Goal: Task Accomplishment & Management: Complete application form

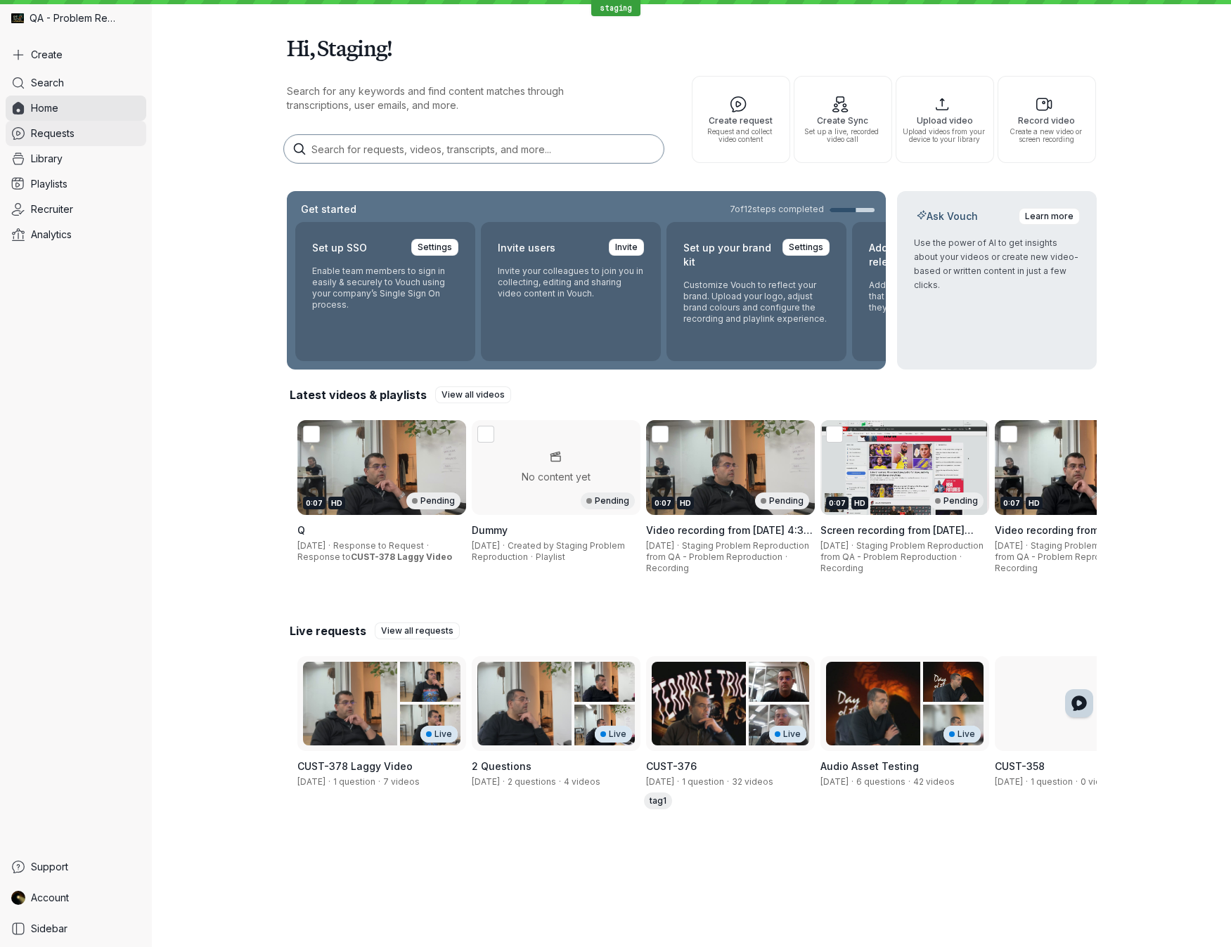
click at [64, 135] on span "Requests" at bounding box center [53, 133] width 44 height 14
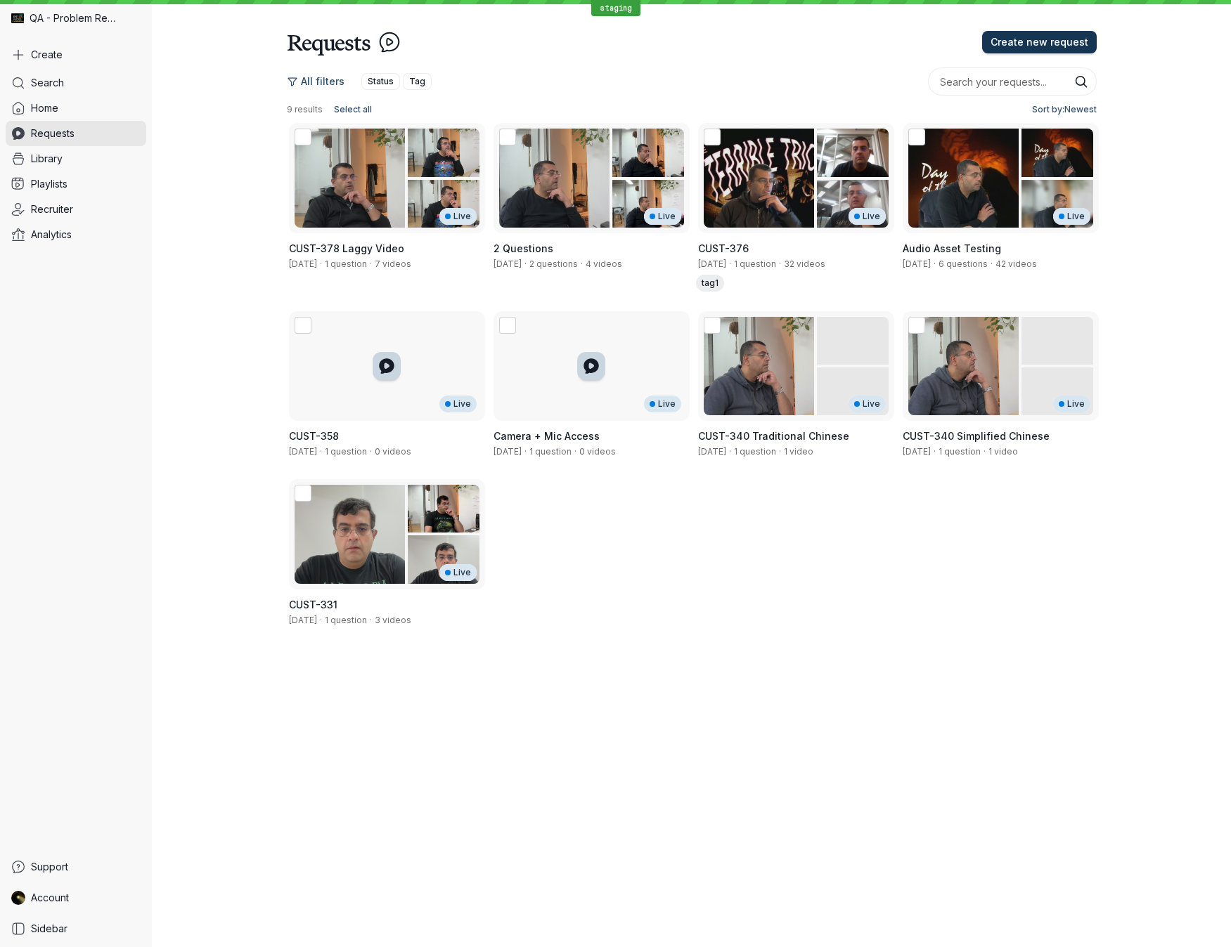
click at [1025, 43] on span "Create new request" at bounding box center [1039, 42] width 98 height 14
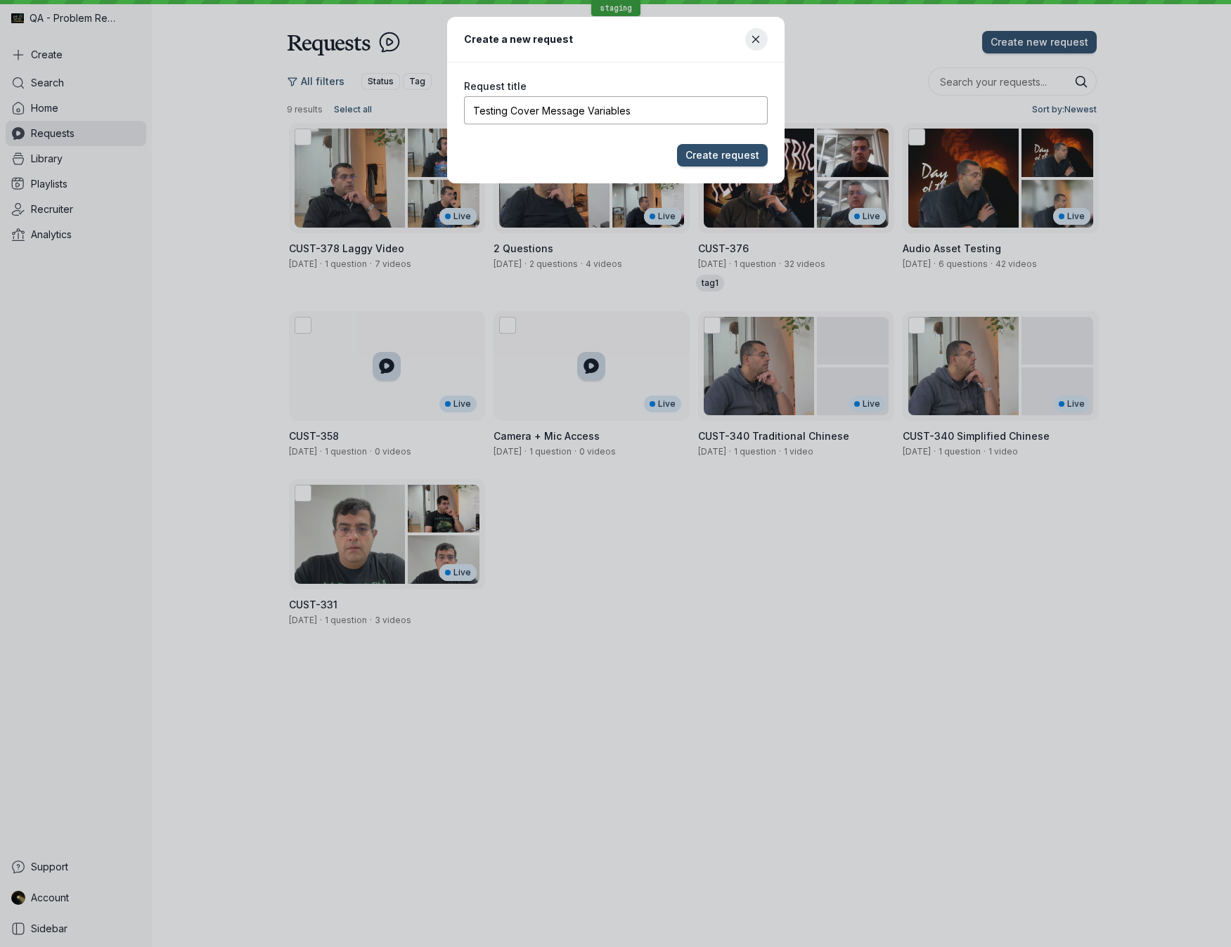
type input "Testing Cover Message Variables"
click at [677, 144] on button "Create request" at bounding box center [722, 155] width 91 height 22
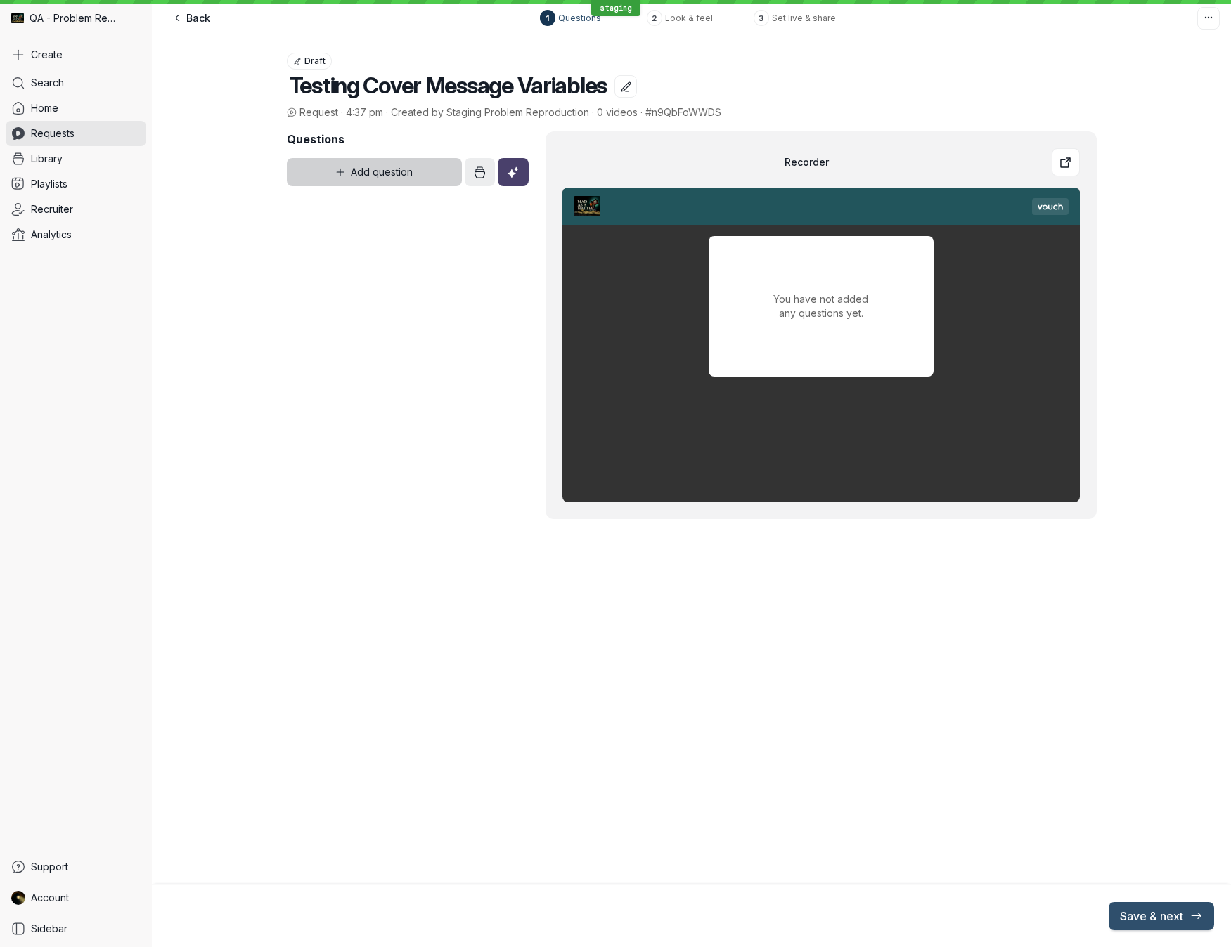
click at [424, 178] on button "Add question" at bounding box center [375, 172] width 176 height 28
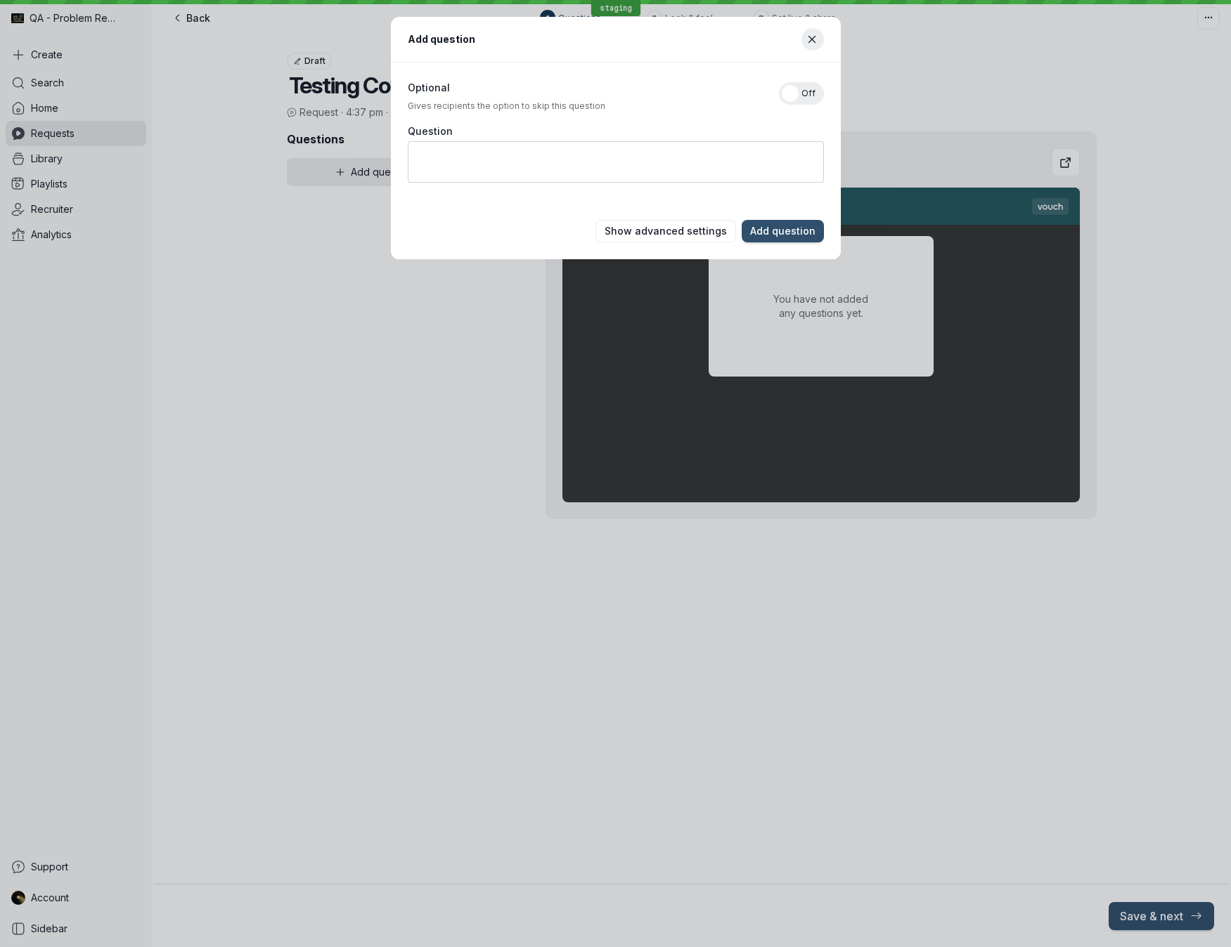
click at [611, 167] on textarea "Question" at bounding box center [616, 161] width 416 height 41
type textarea "q"
click at [760, 233] on span "Add question" at bounding box center [782, 231] width 65 height 14
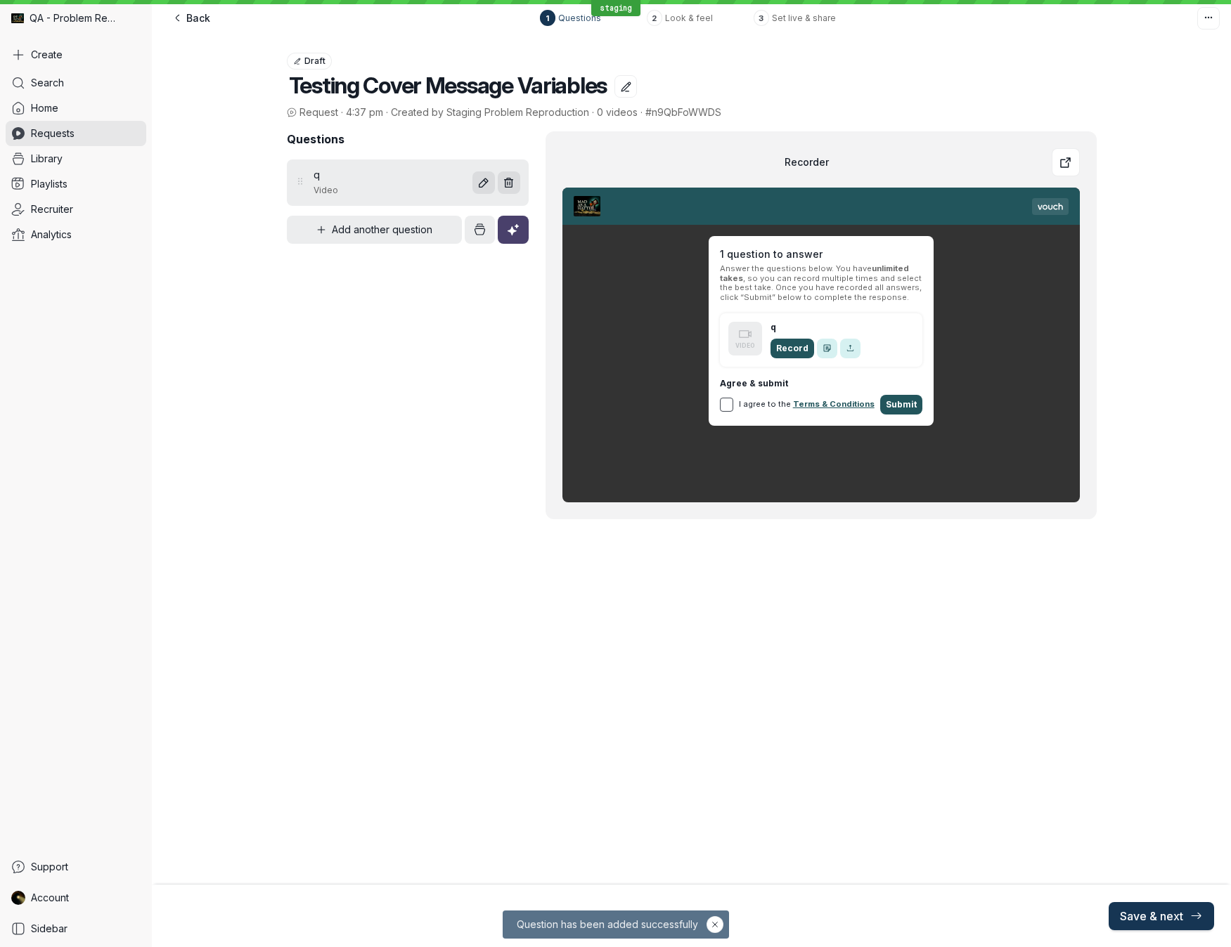
click at [1148, 689] on button "Save & next" at bounding box center [1160, 916] width 105 height 28
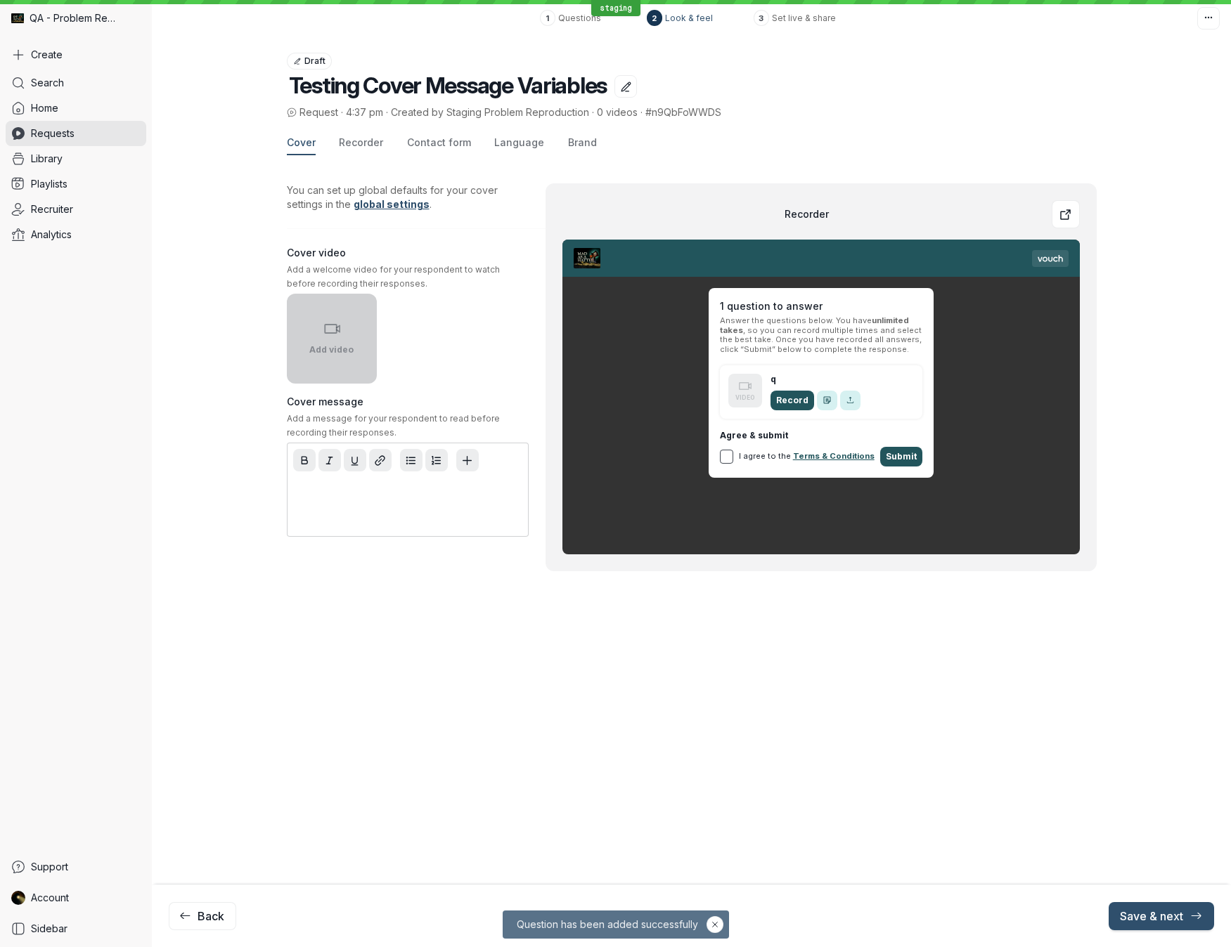
click at [331, 330] on icon "button" at bounding box center [331, 328] width 17 height 17
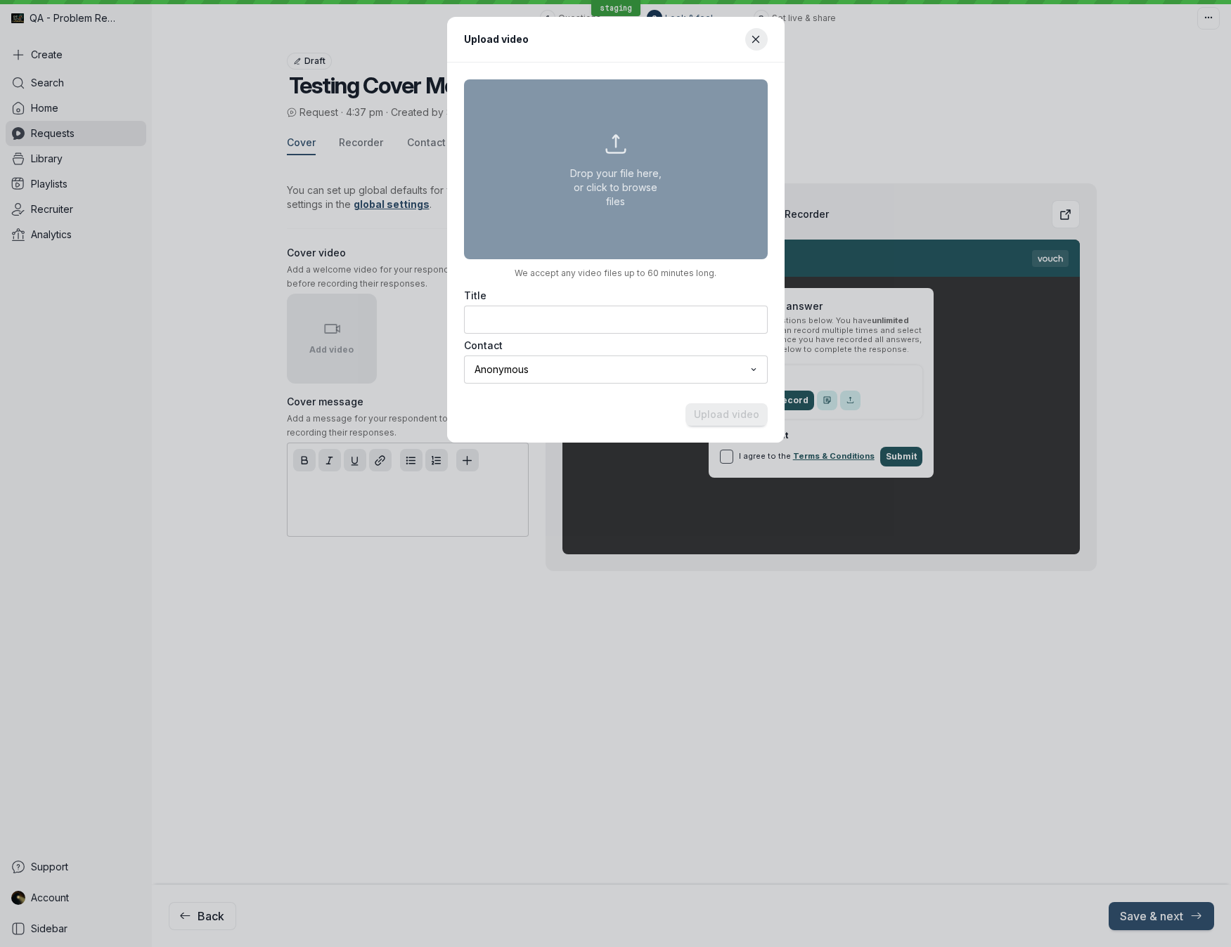
click at [577, 176] on button "Drop your file here, or click to browse files" at bounding box center [616, 169] width 304 height 180
type input "C:\fakepath\canva_countdown.mp4"
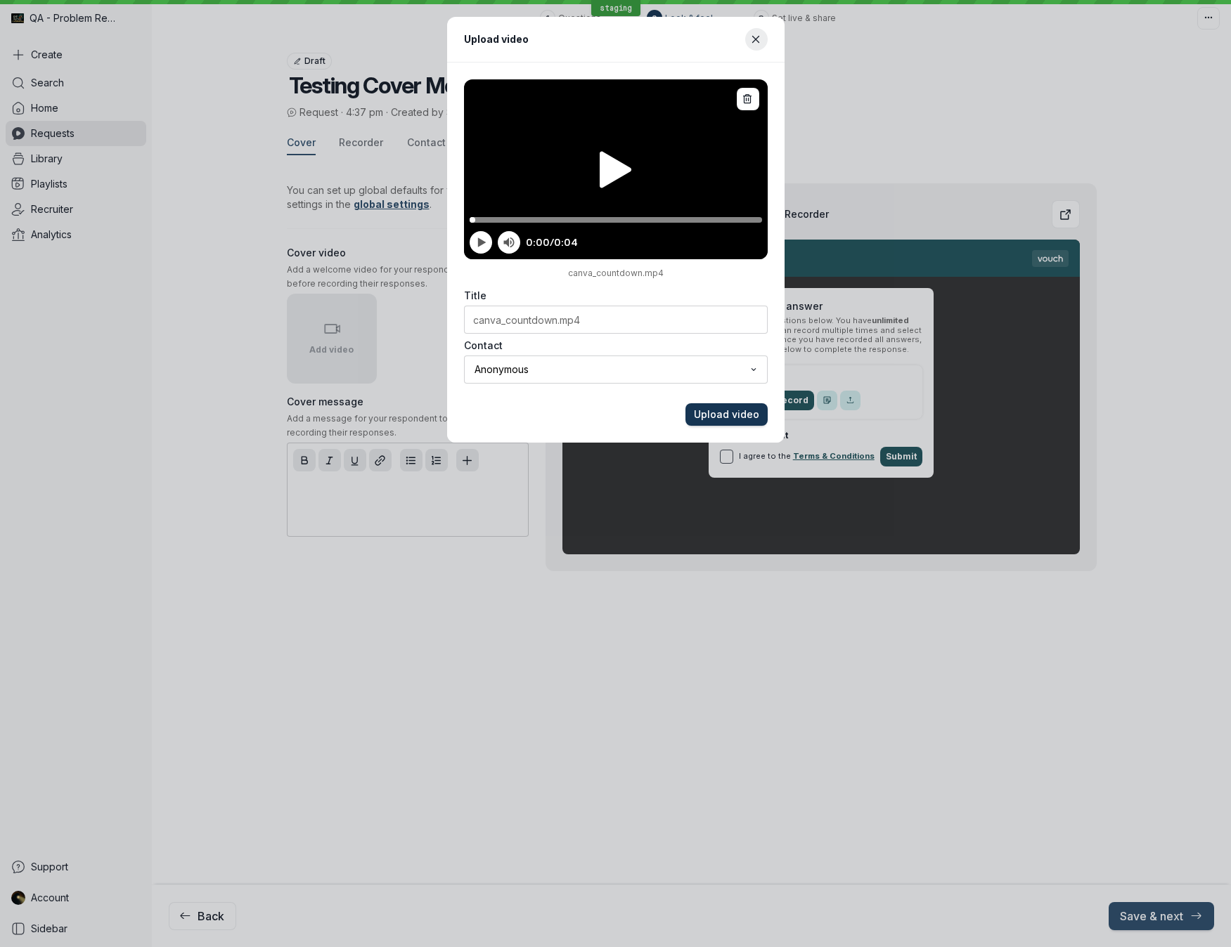
click at [736, 417] on span "Upload video" at bounding box center [726, 415] width 65 height 14
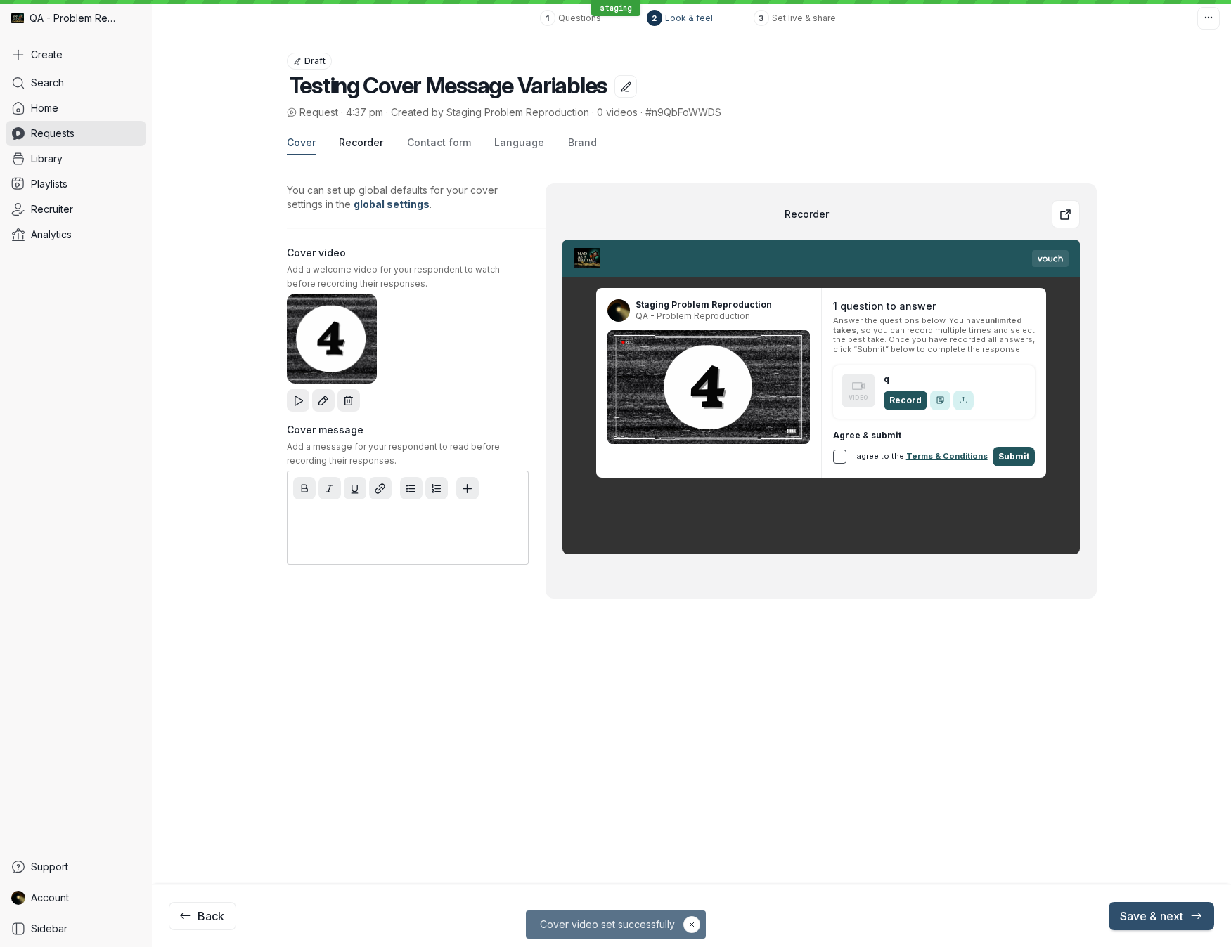
click at [365, 147] on span "Recorder" at bounding box center [361, 143] width 44 height 14
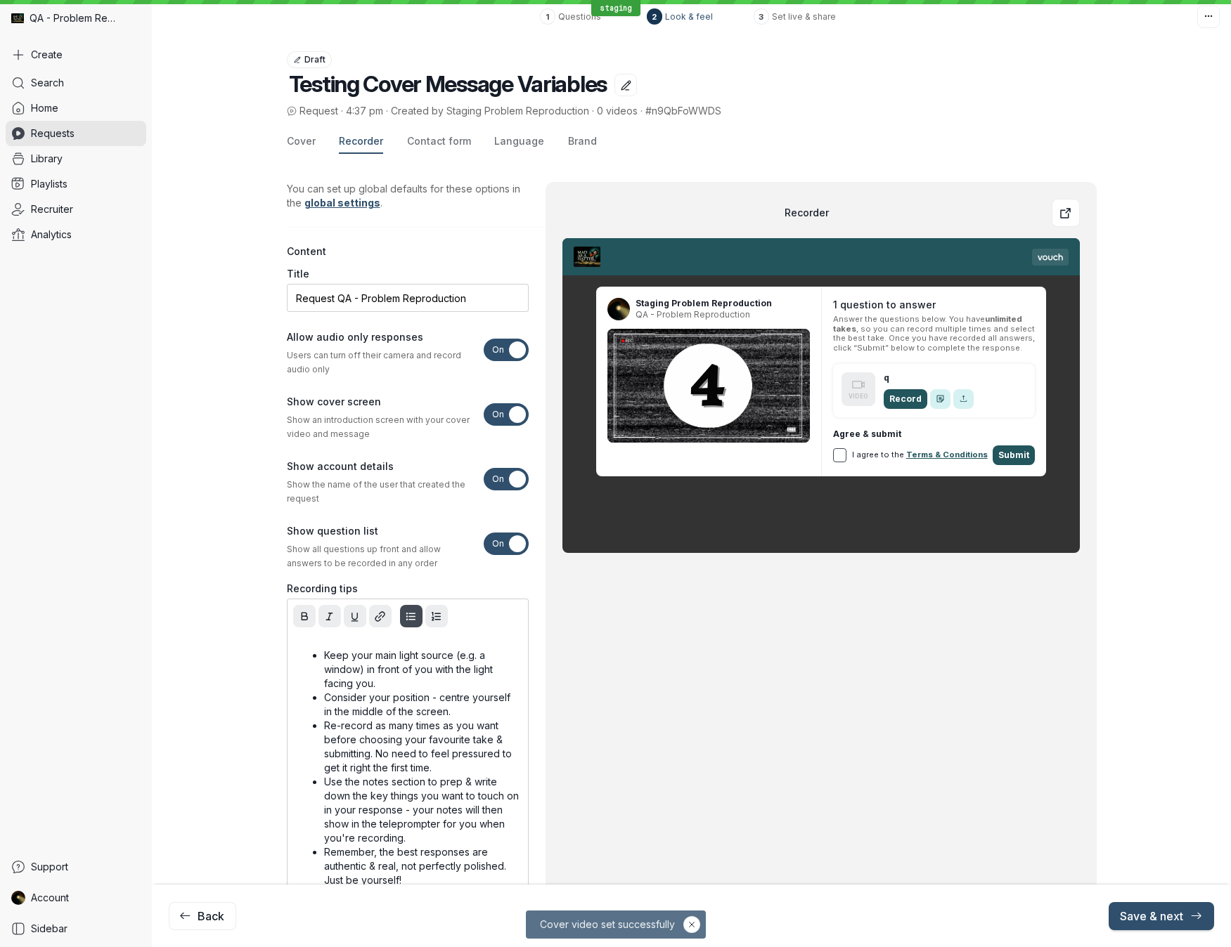
scroll to position [4, 0]
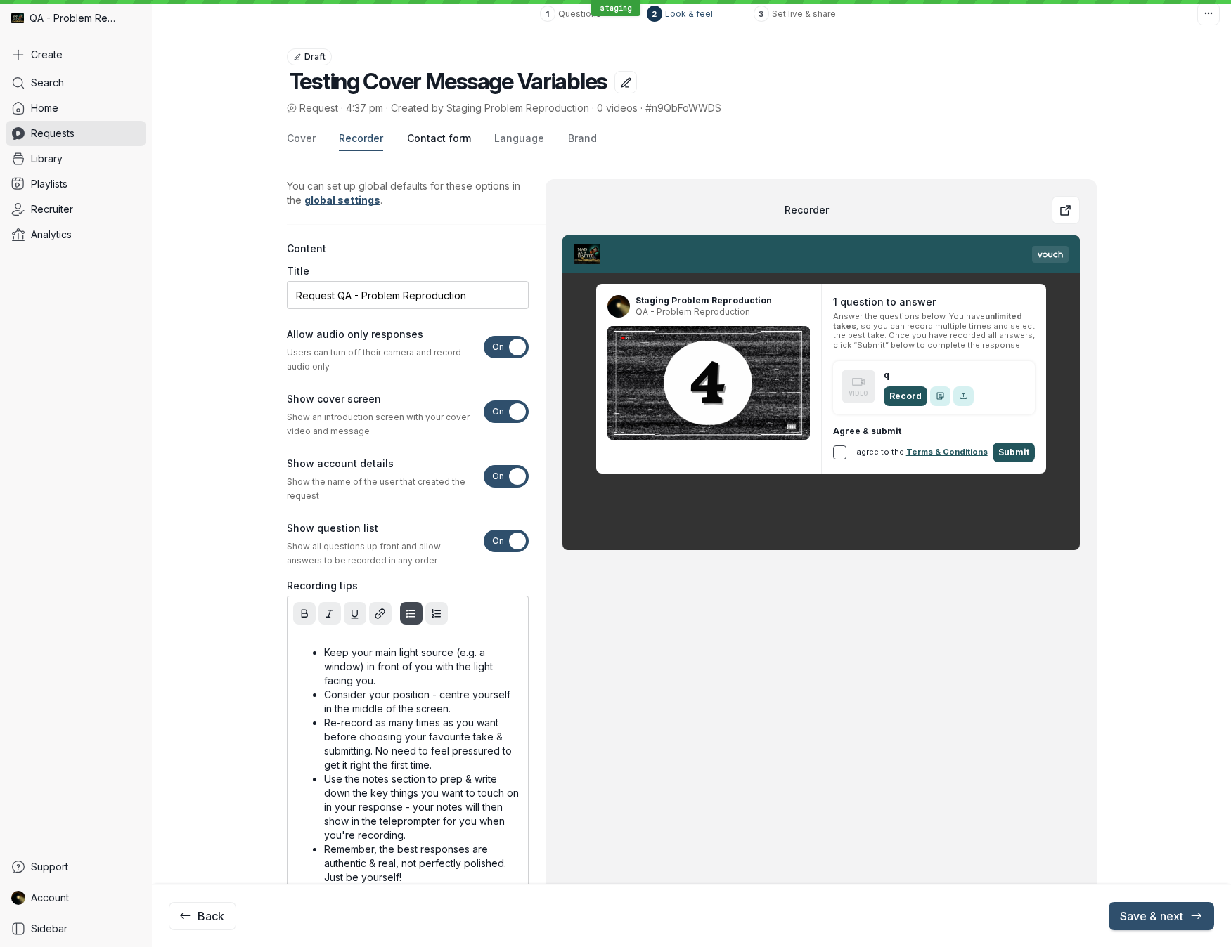
click at [454, 141] on span "Contact form" at bounding box center [439, 138] width 64 height 14
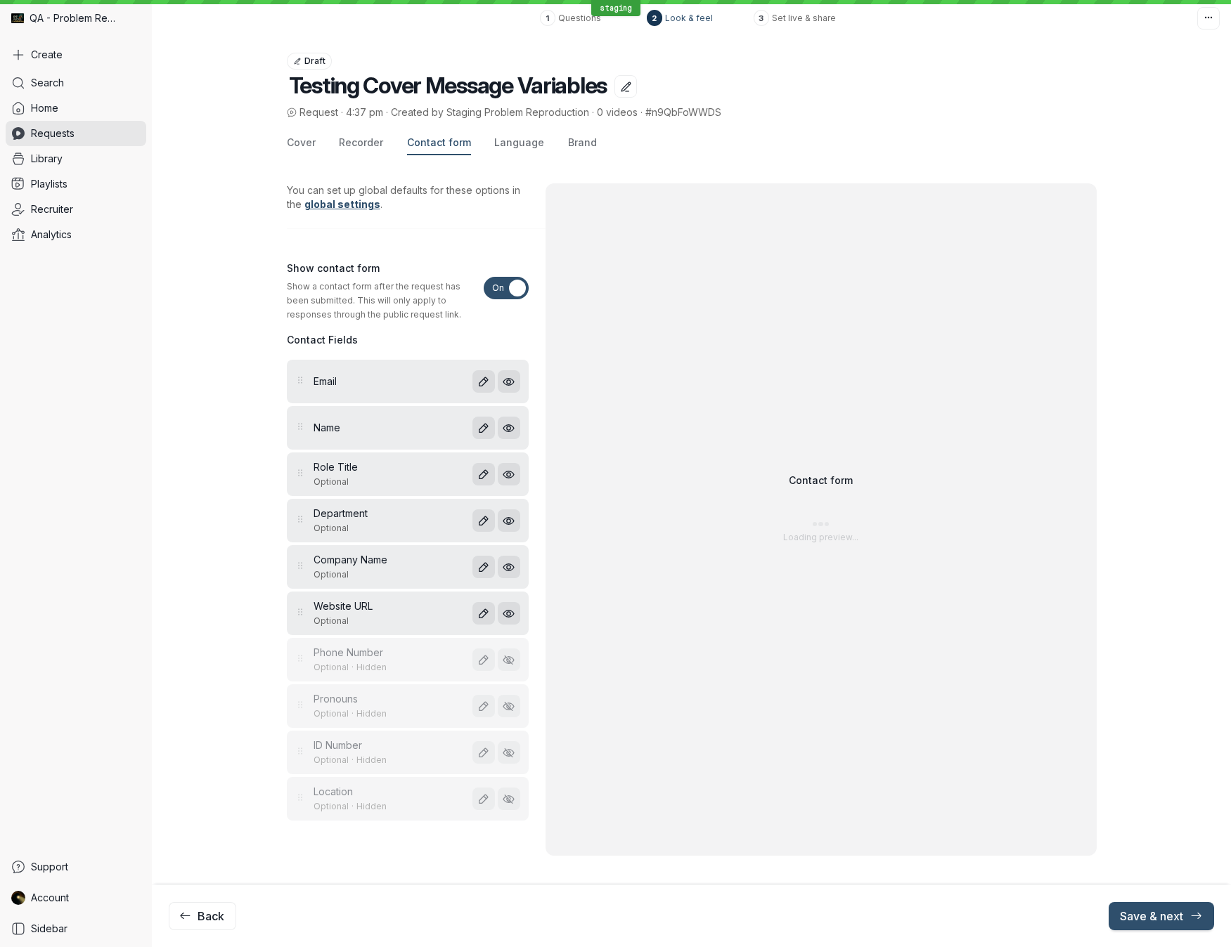
scroll to position [0, 0]
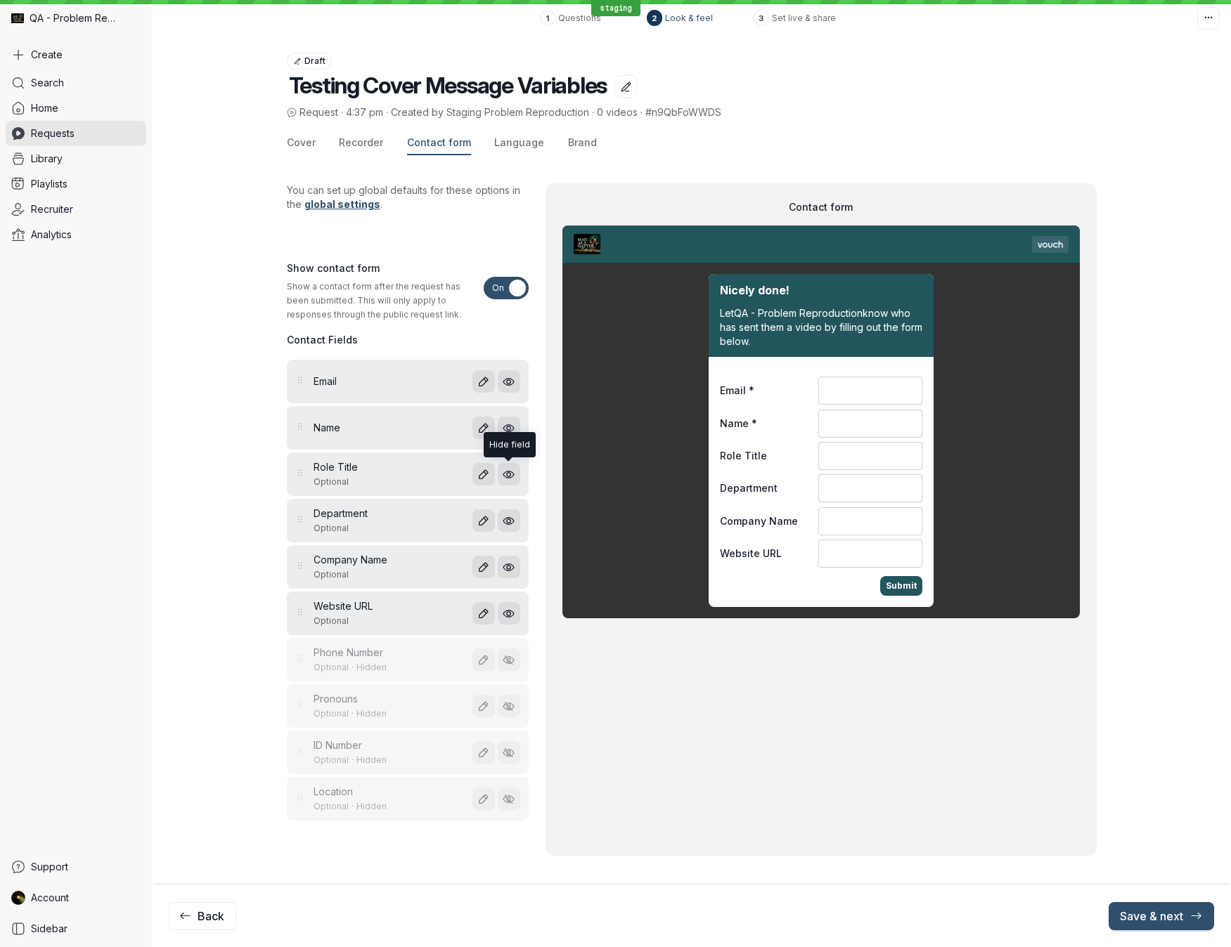
drag, startPoint x: 509, startPoint y: 474, endPoint x: 514, endPoint y: 507, distance: 34.2
click at [509, 474] on icon "button" at bounding box center [508, 475] width 12 height 12
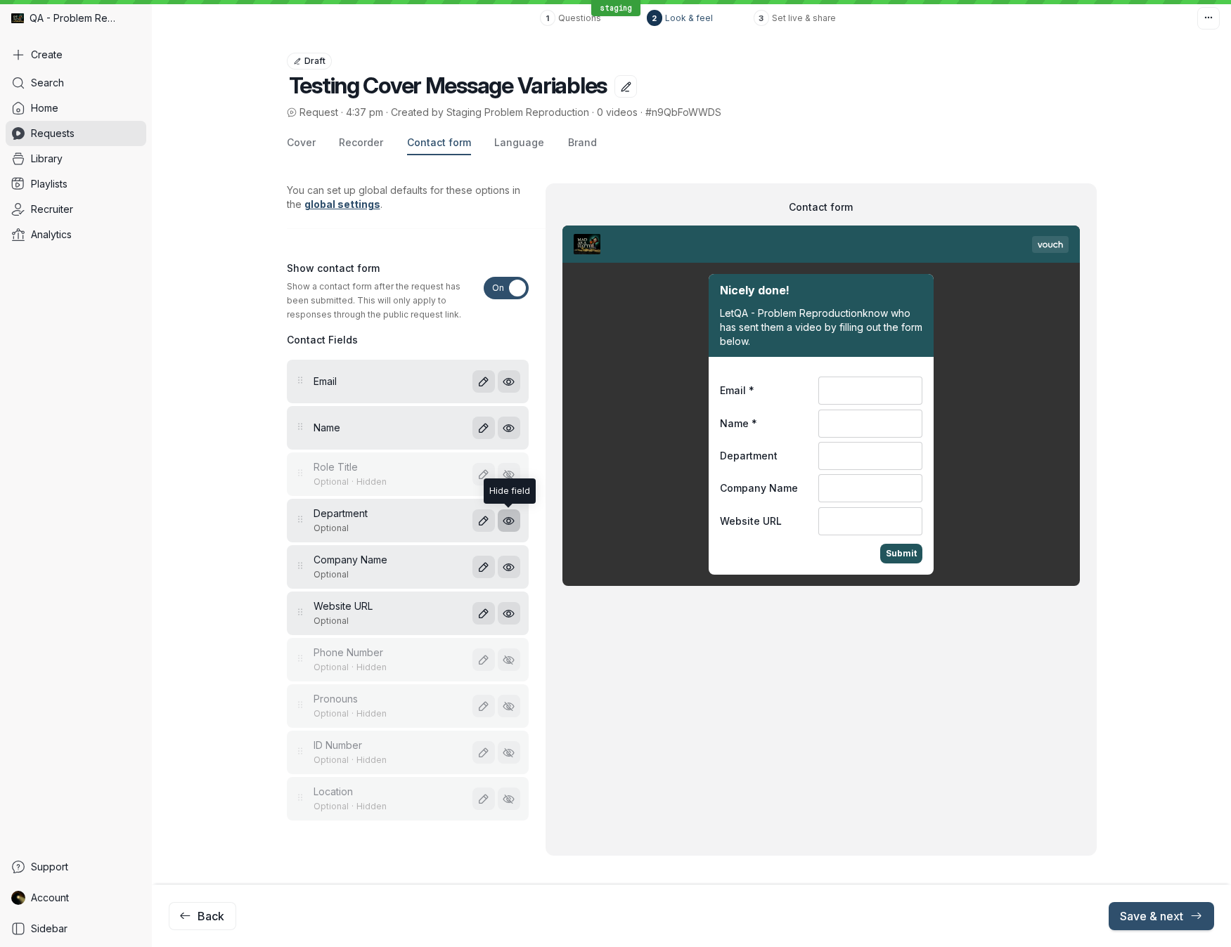
click at [514, 527] on button "button" at bounding box center [509, 520] width 22 height 22
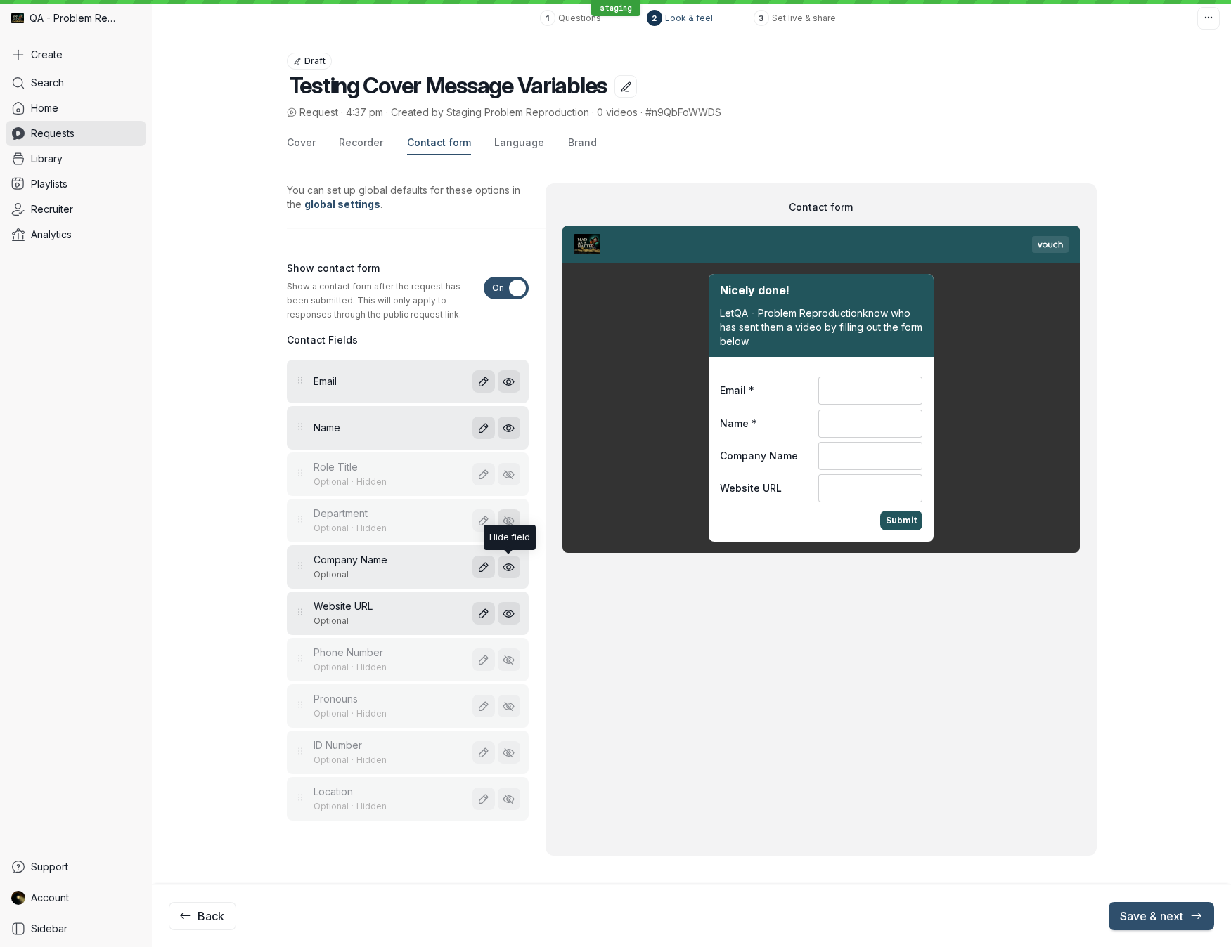
drag, startPoint x: 513, startPoint y: 564, endPoint x: 515, endPoint y: 597, distance: 32.4
click at [514, 567] on icon "button" at bounding box center [508, 567] width 12 height 12
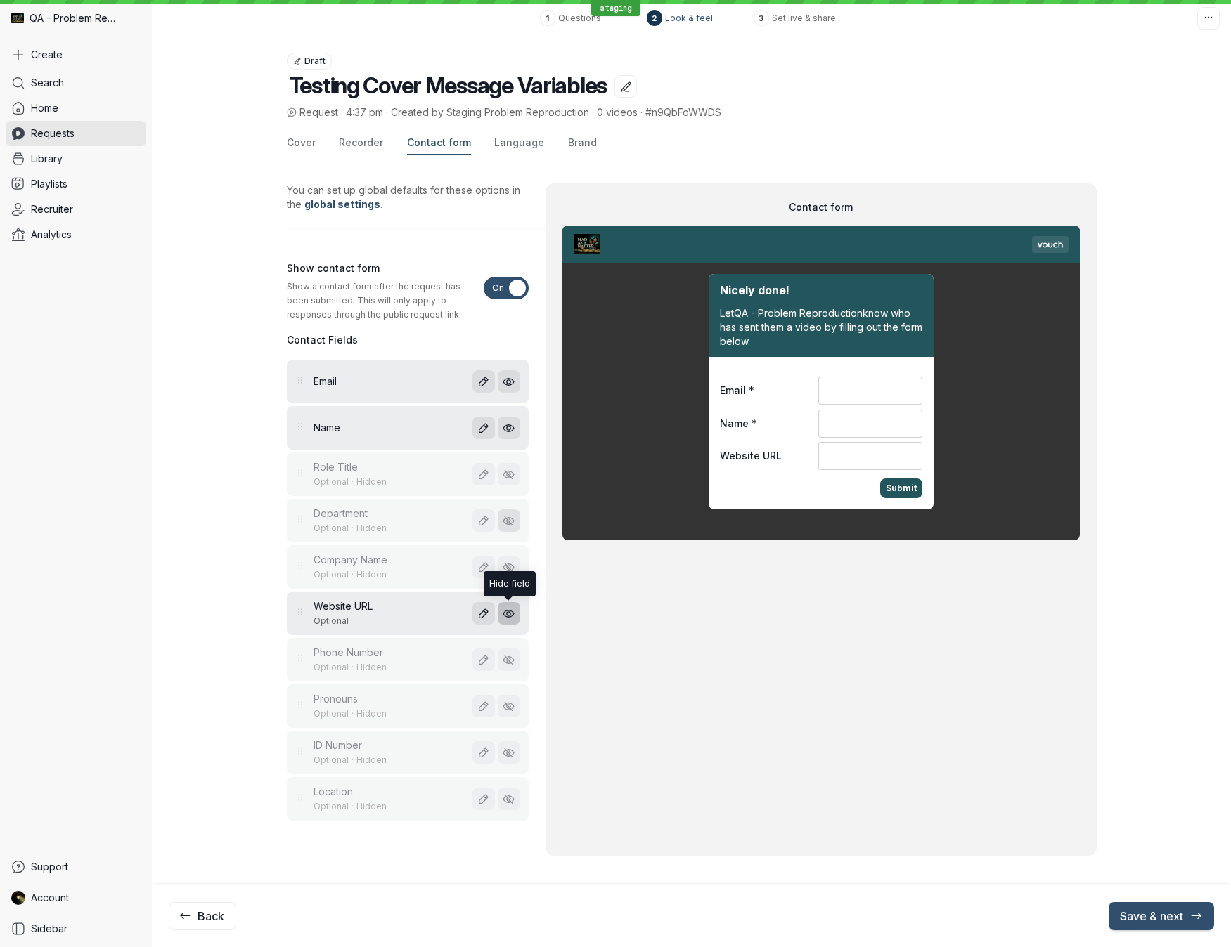
click at [512, 610] on icon "button" at bounding box center [508, 614] width 12 height 12
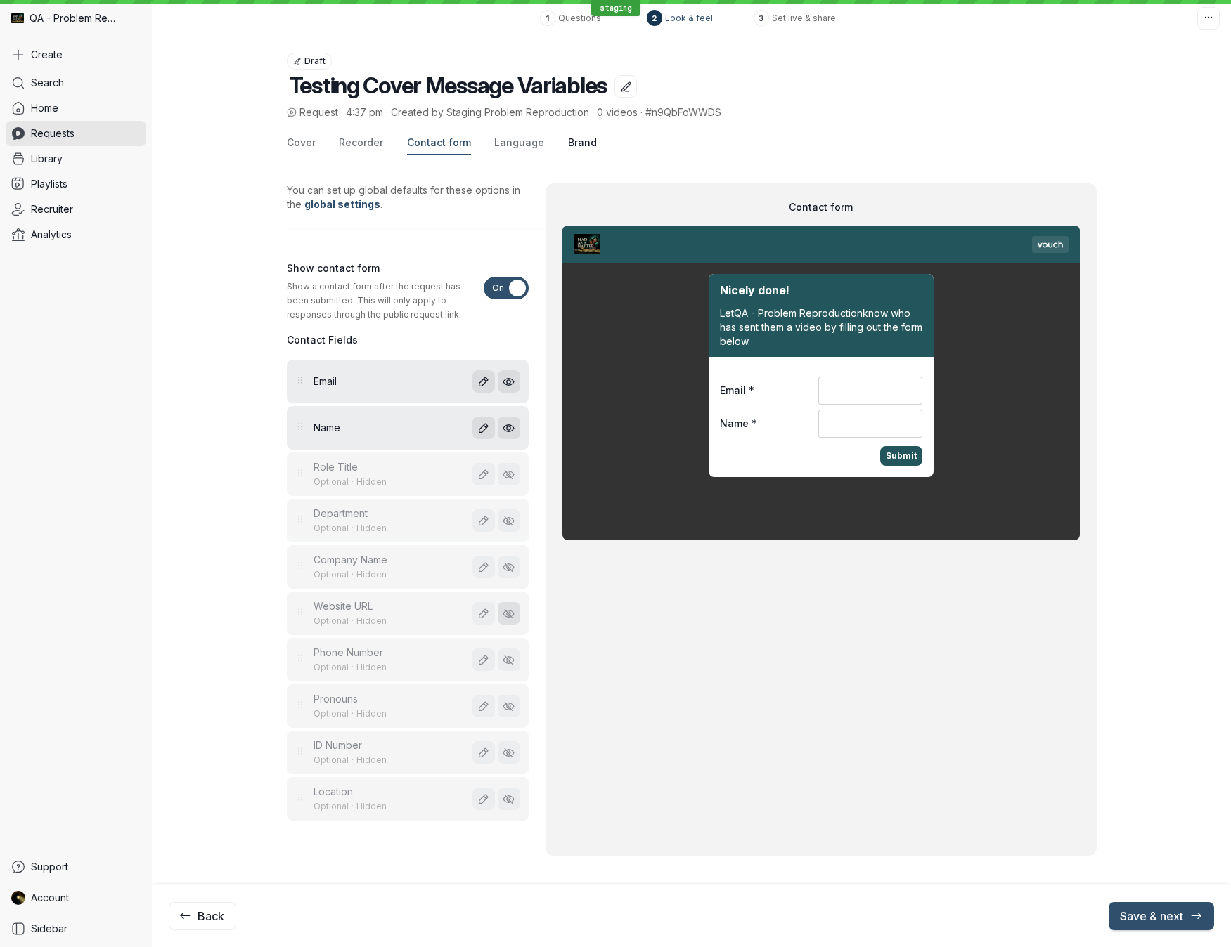
click at [574, 140] on span "Brand" at bounding box center [582, 143] width 29 height 14
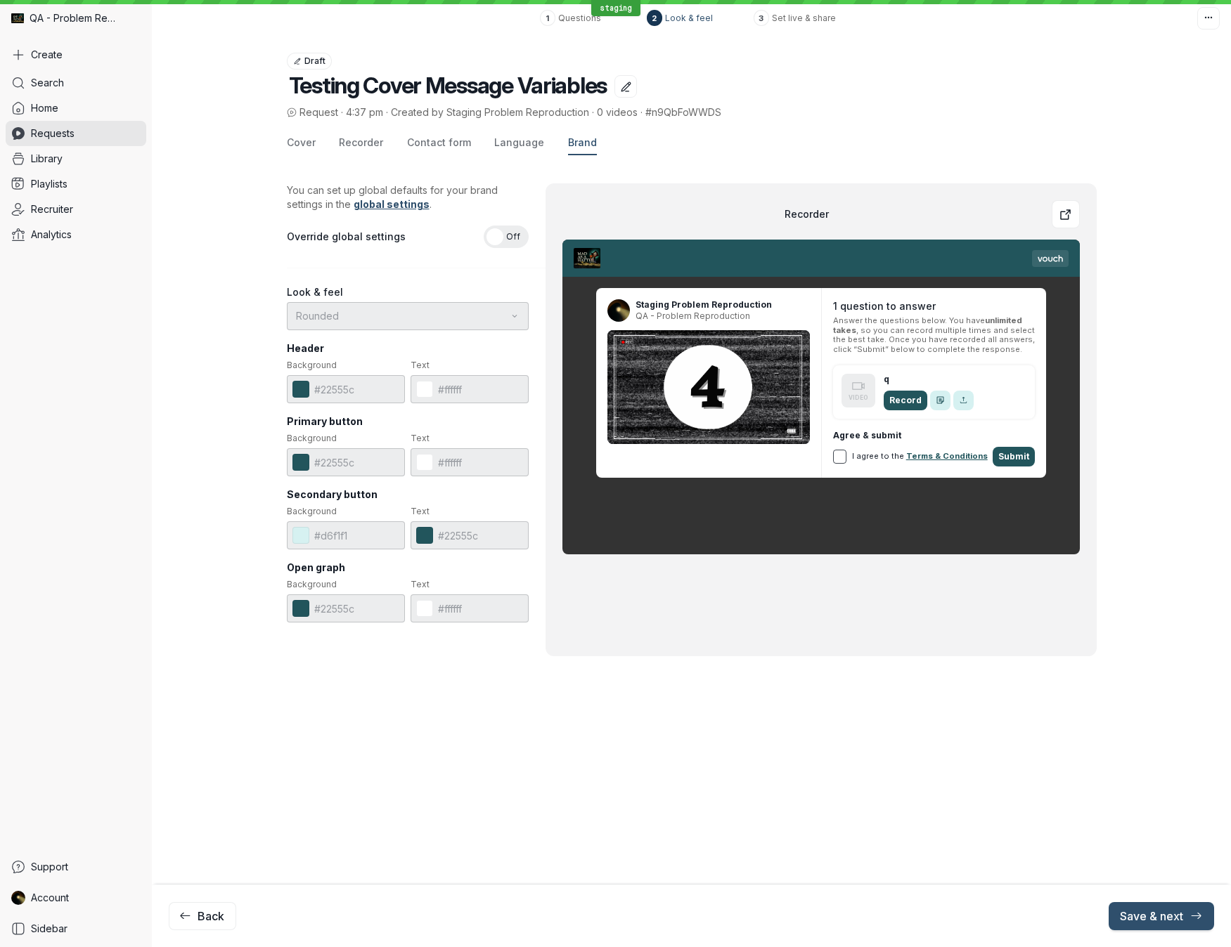
click at [513, 239] on span "Off" at bounding box center [513, 237] width 14 height 22
click at [0, 0] on input "On Off" at bounding box center [0, 0] width 0 height 0
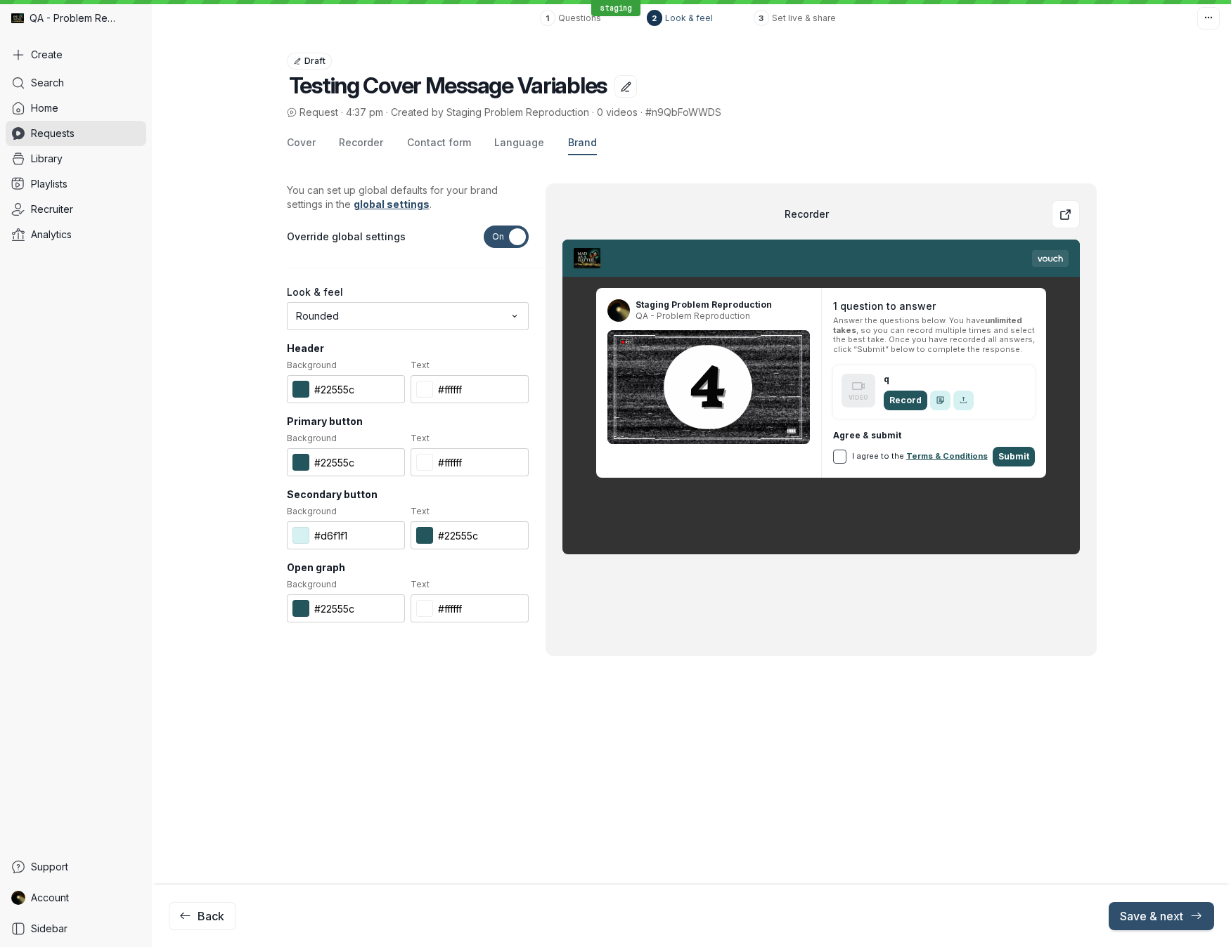
click at [300, 390] on button at bounding box center [300, 389] width 17 height 17
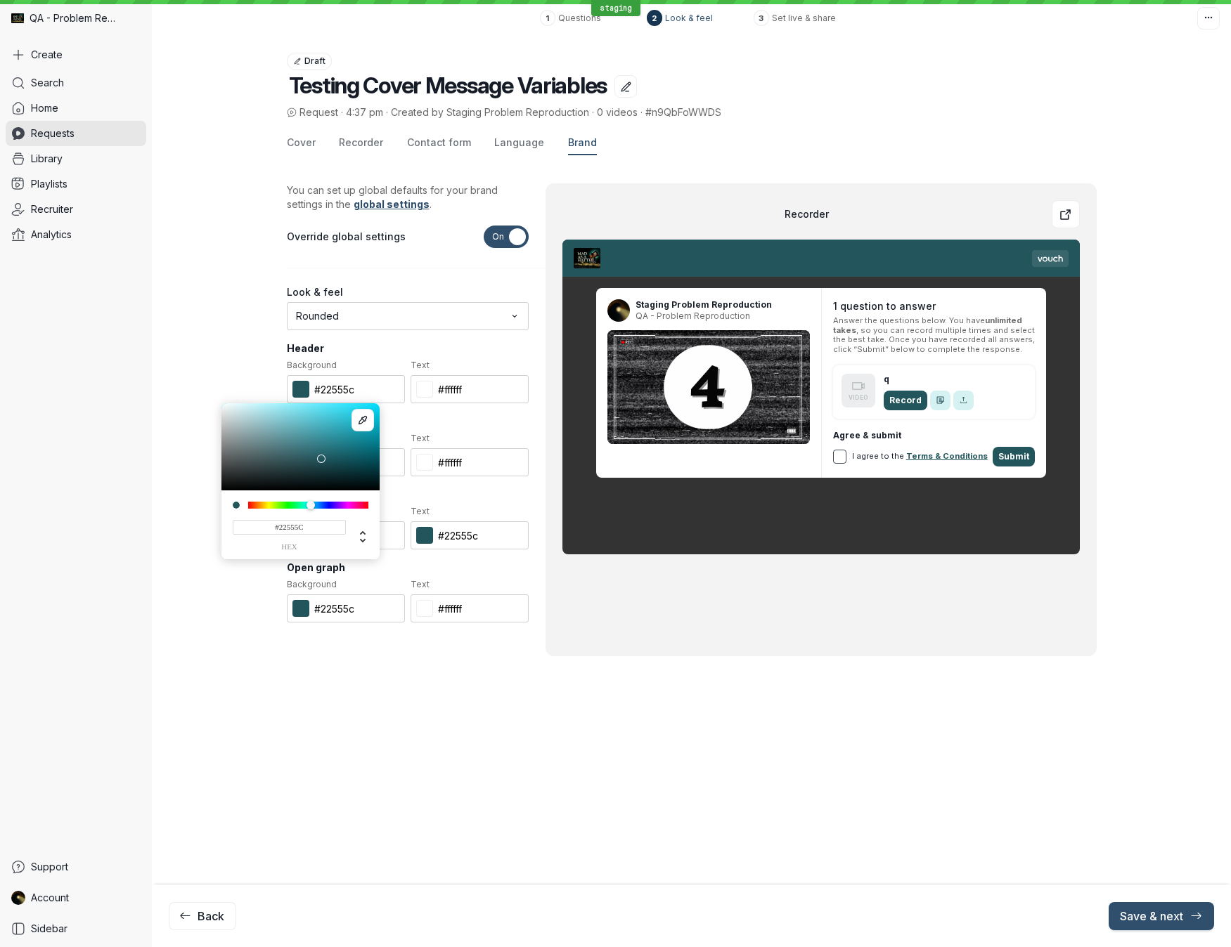
type input "#215056"
type input "#659096"
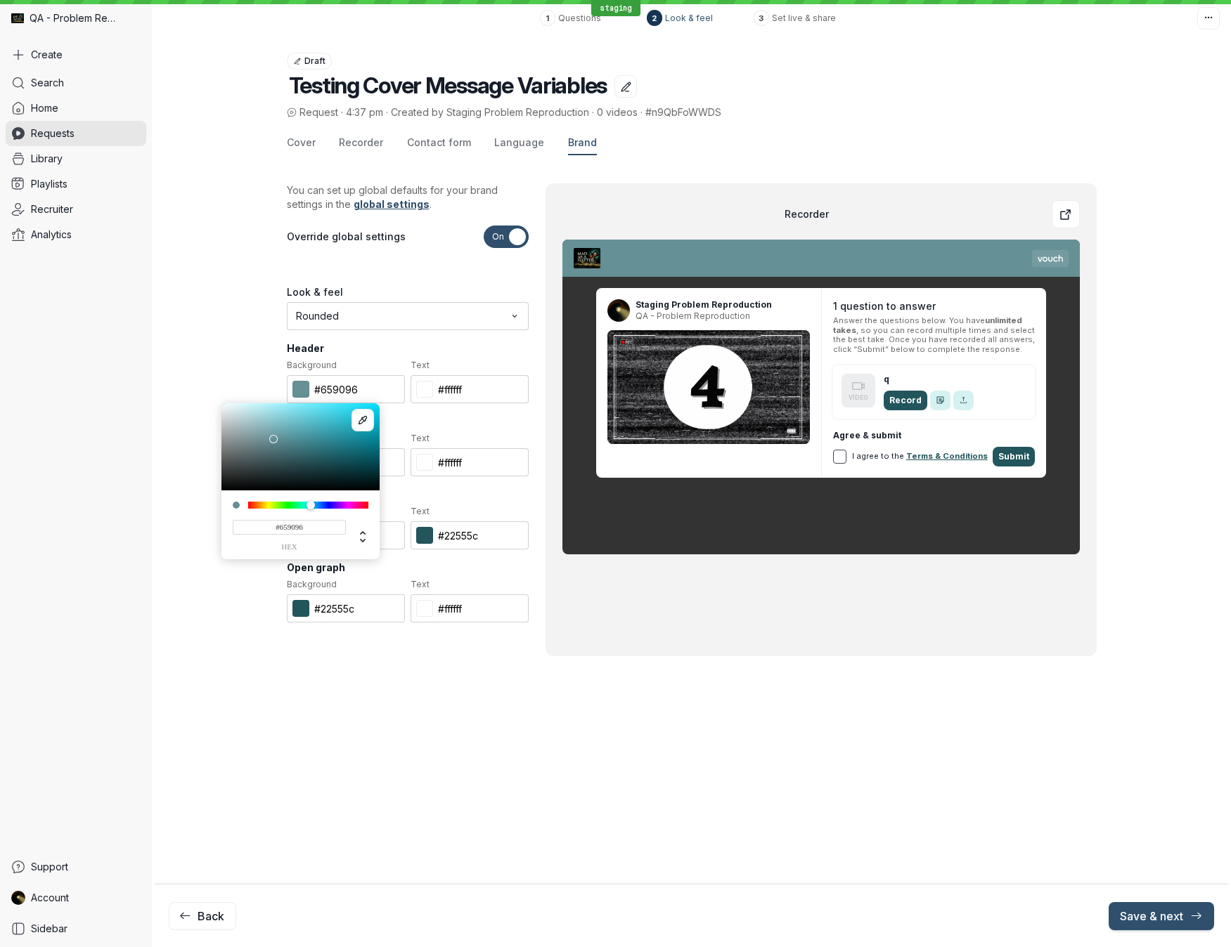
drag, startPoint x: 319, startPoint y: 461, endPoint x: 274, endPoint y: 448, distance: 46.9
click at [273, 439] on div at bounding box center [273, 439] width 8 height 8
type input "#659671"
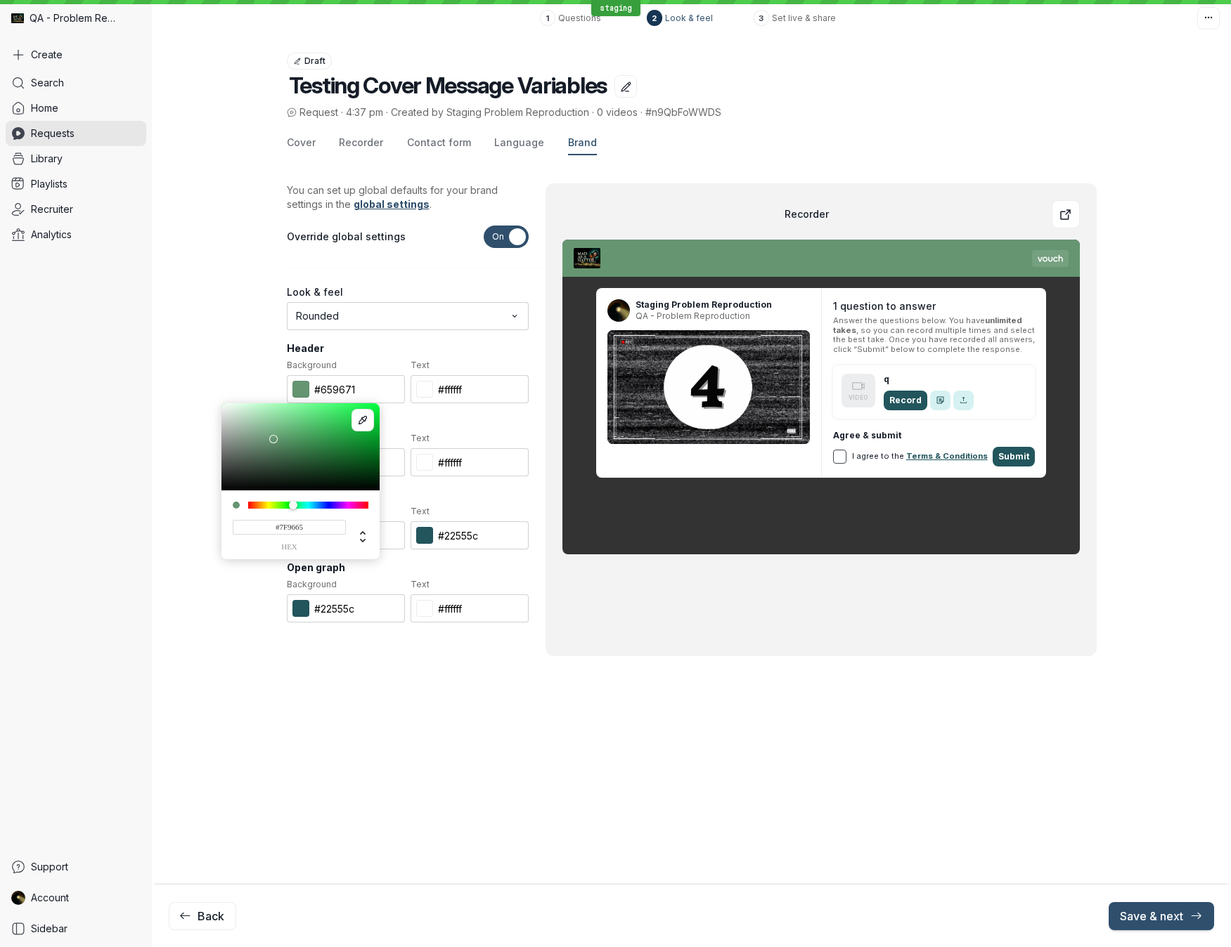
type input "#809665"
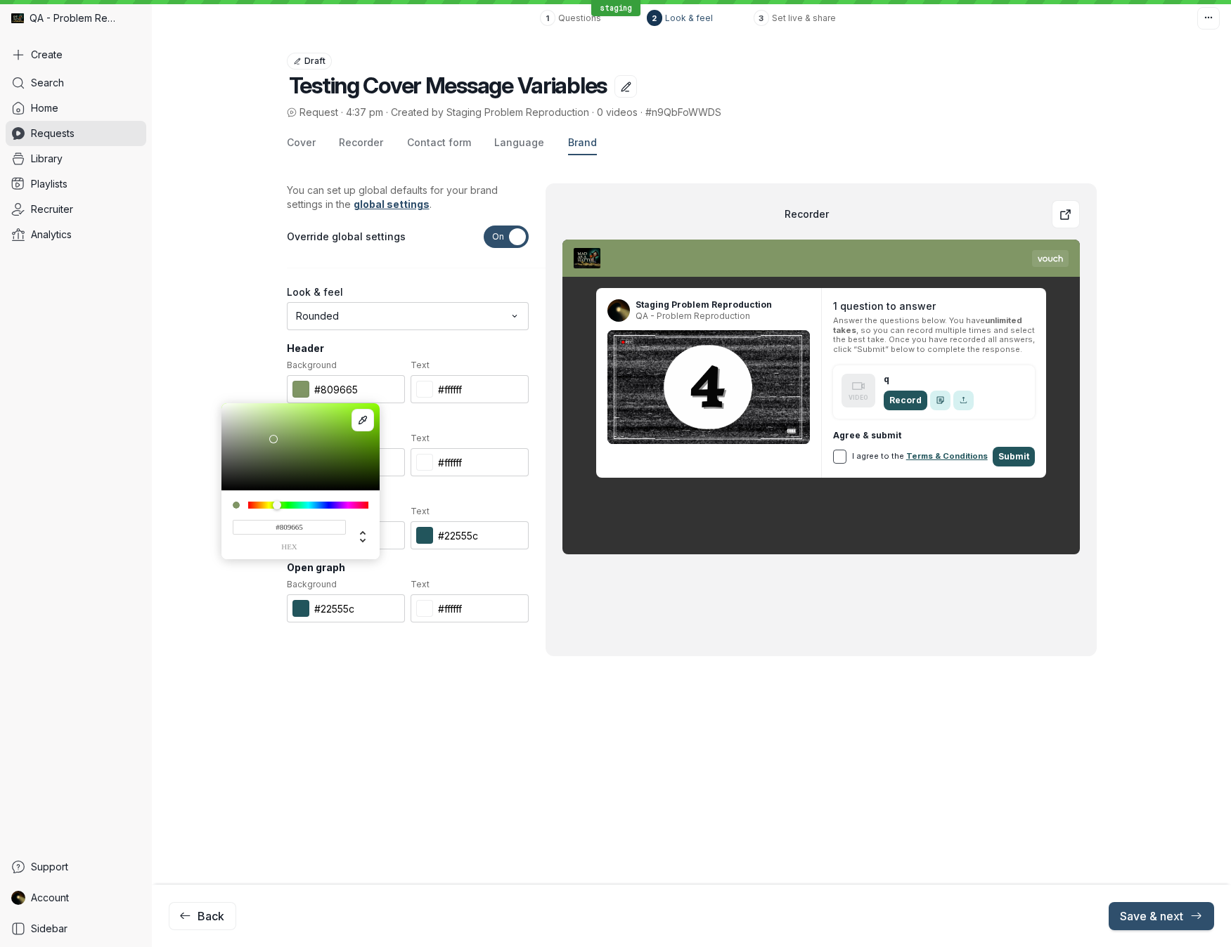
type input "#7F9665"
type input "#7f9665"
drag, startPoint x: 311, startPoint y: 505, endPoint x: 325, endPoint y: 517, distance: 19.0
click at [278, 505] on div at bounding box center [277, 505] width 8 height 8
click at [339, 392] on input "#7f9665" at bounding box center [346, 389] width 118 height 28
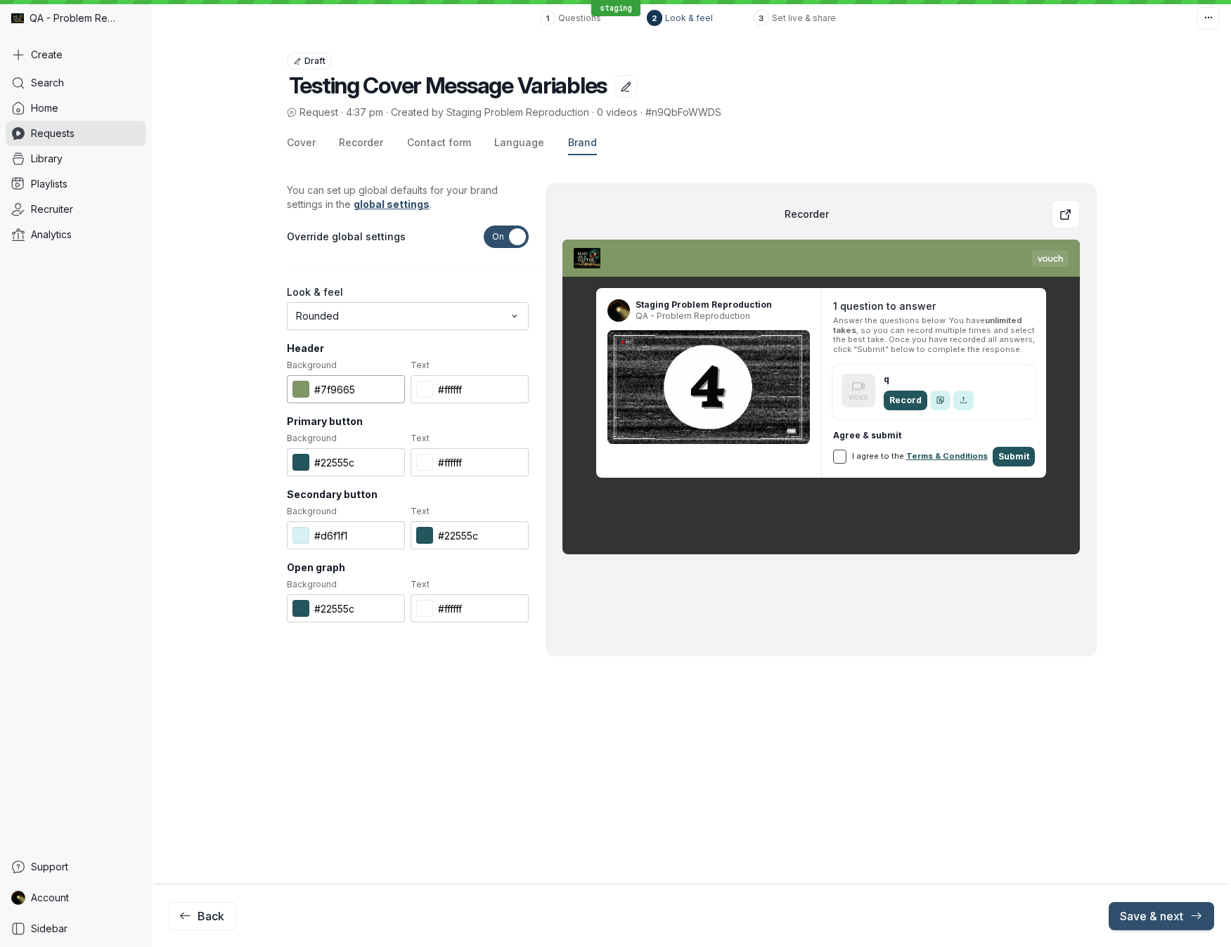
click at [339, 392] on input "#7f9665" at bounding box center [346, 389] width 118 height 28
click at [337, 465] on input "#22555c" at bounding box center [346, 462] width 118 height 28
click at [337, 464] on input "#22555c" at bounding box center [346, 462] width 118 height 28
paste input "7f9665"
type input "#7f9665"
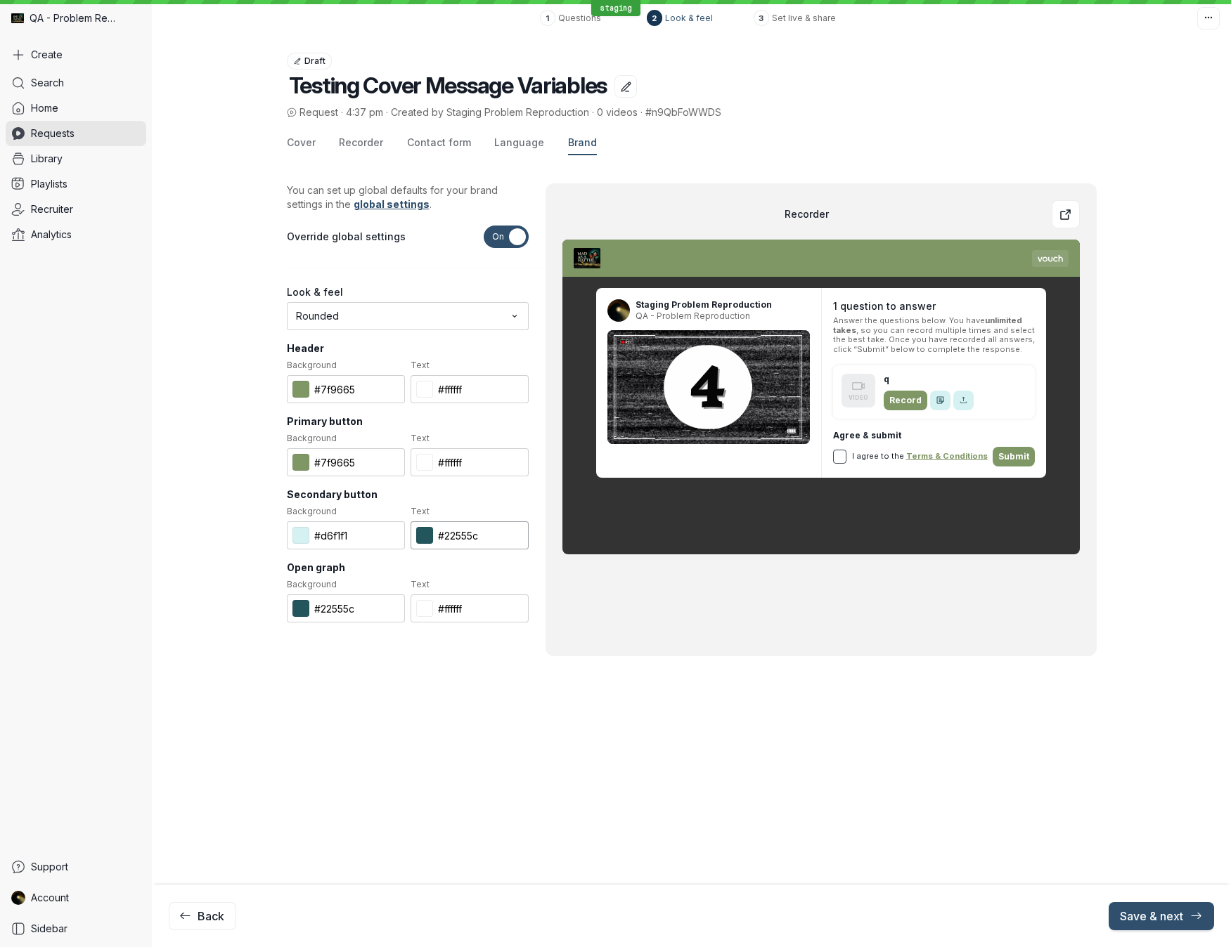
click at [454, 536] on input "#22555c" at bounding box center [469, 535] width 118 height 28
click at [454, 535] on input "#22555c" at bounding box center [469, 535] width 118 height 28
paste input "7f9665"
type input "#7f9665"
click at [346, 613] on input "#22555c" at bounding box center [346, 609] width 118 height 28
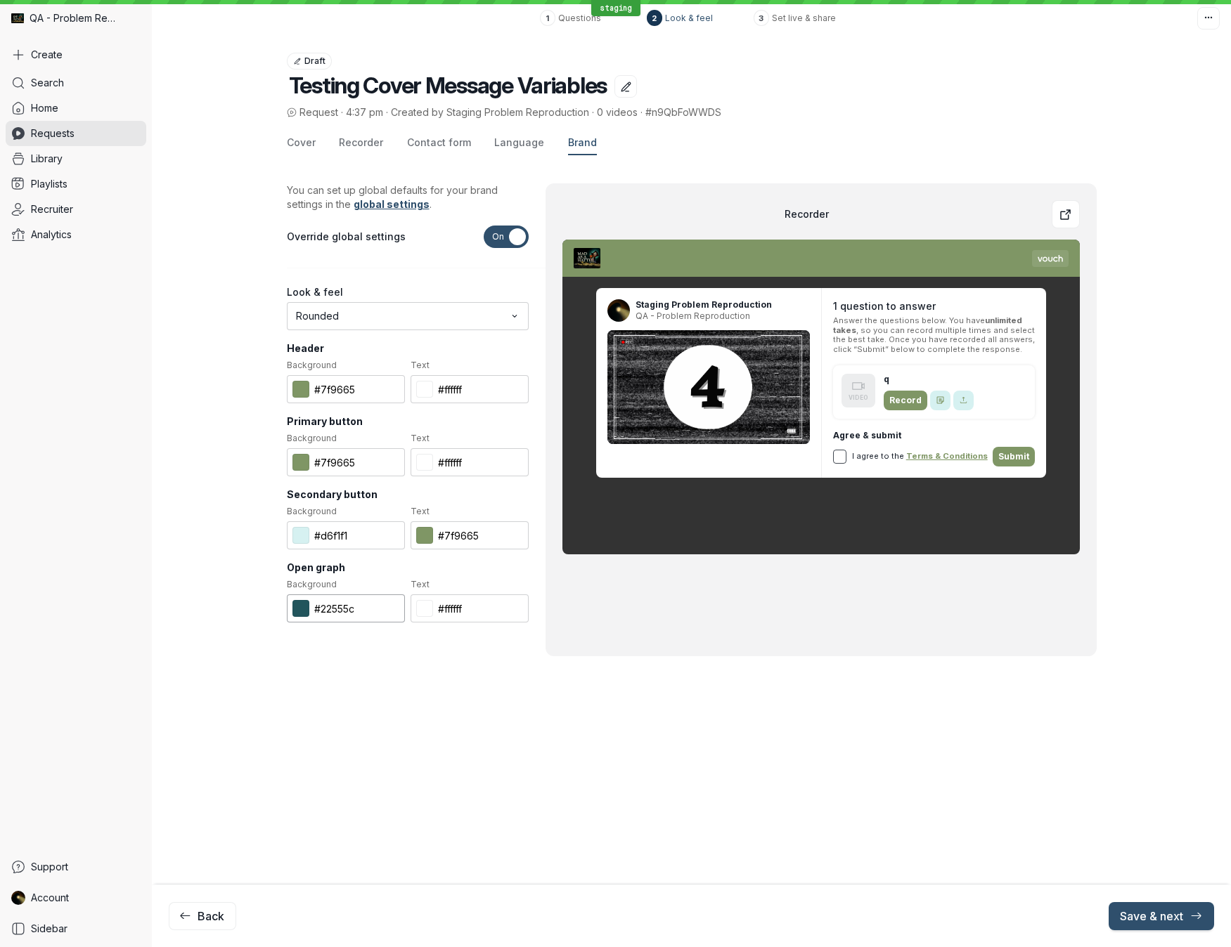
drag, startPoint x: 346, startPoint y: 613, endPoint x: 361, endPoint y: 606, distance: 15.4
click at [348, 611] on input "#22555c" at bounding box center [346, 609] width 118 height 28
paste input "7f9665"
type input "#7f9665"
click at [1159, 689] on span "Save & next" at bounding box center [1160, 916] width 83 height 14
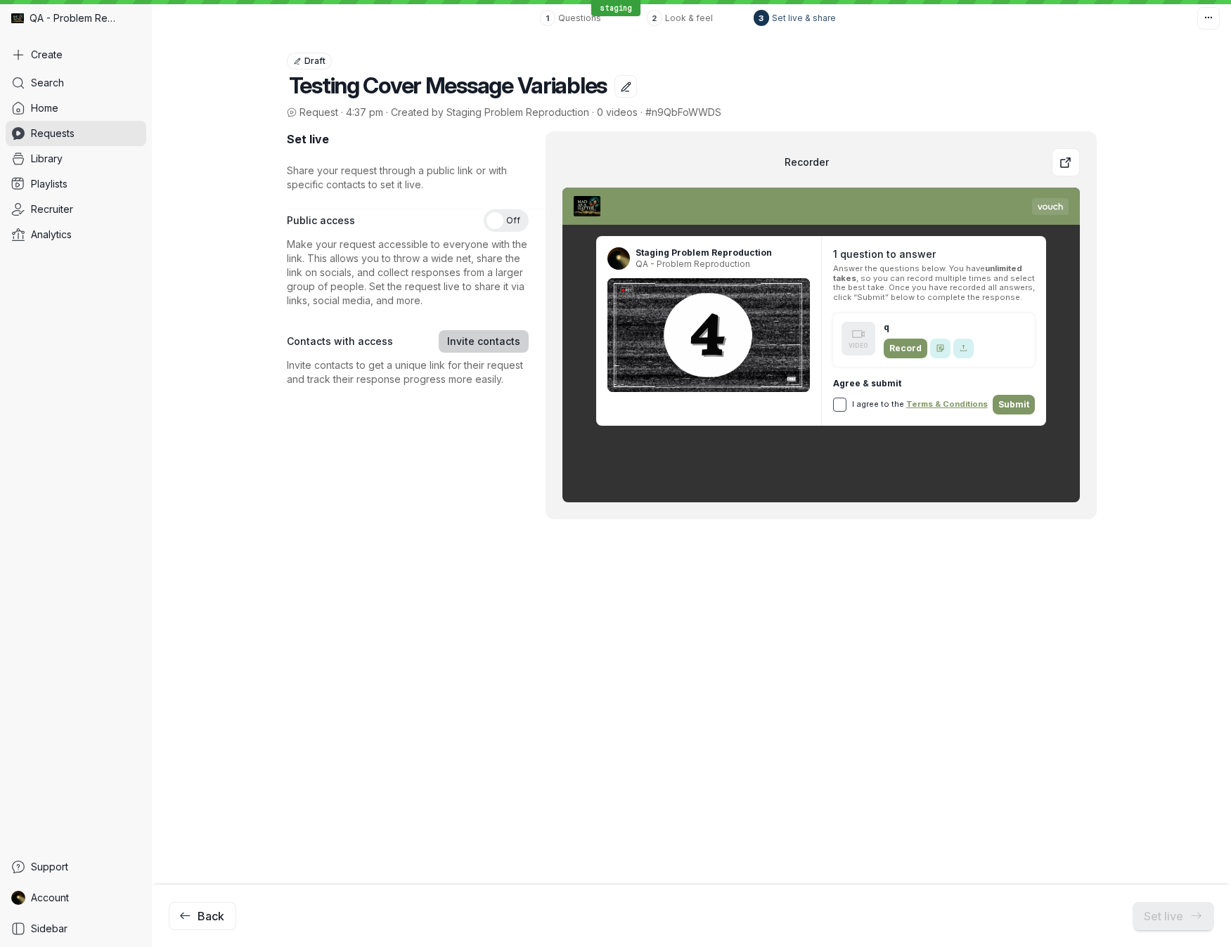
click at [498, 339] on span "Invite contacts" at bounding box center [483, 342] width 73 height 14
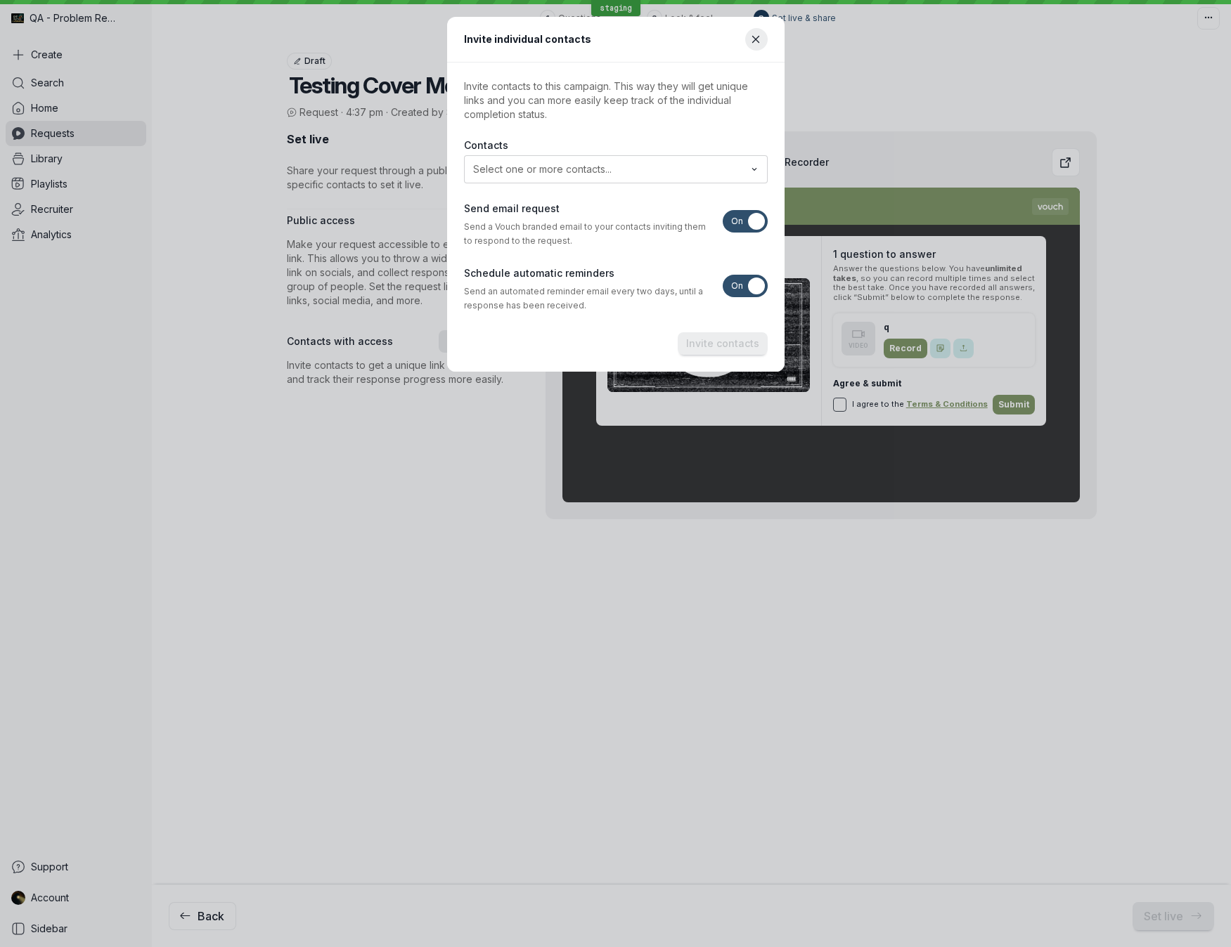
click at [553, 178] on div at bounding box center [616, 169] width 304 height 28
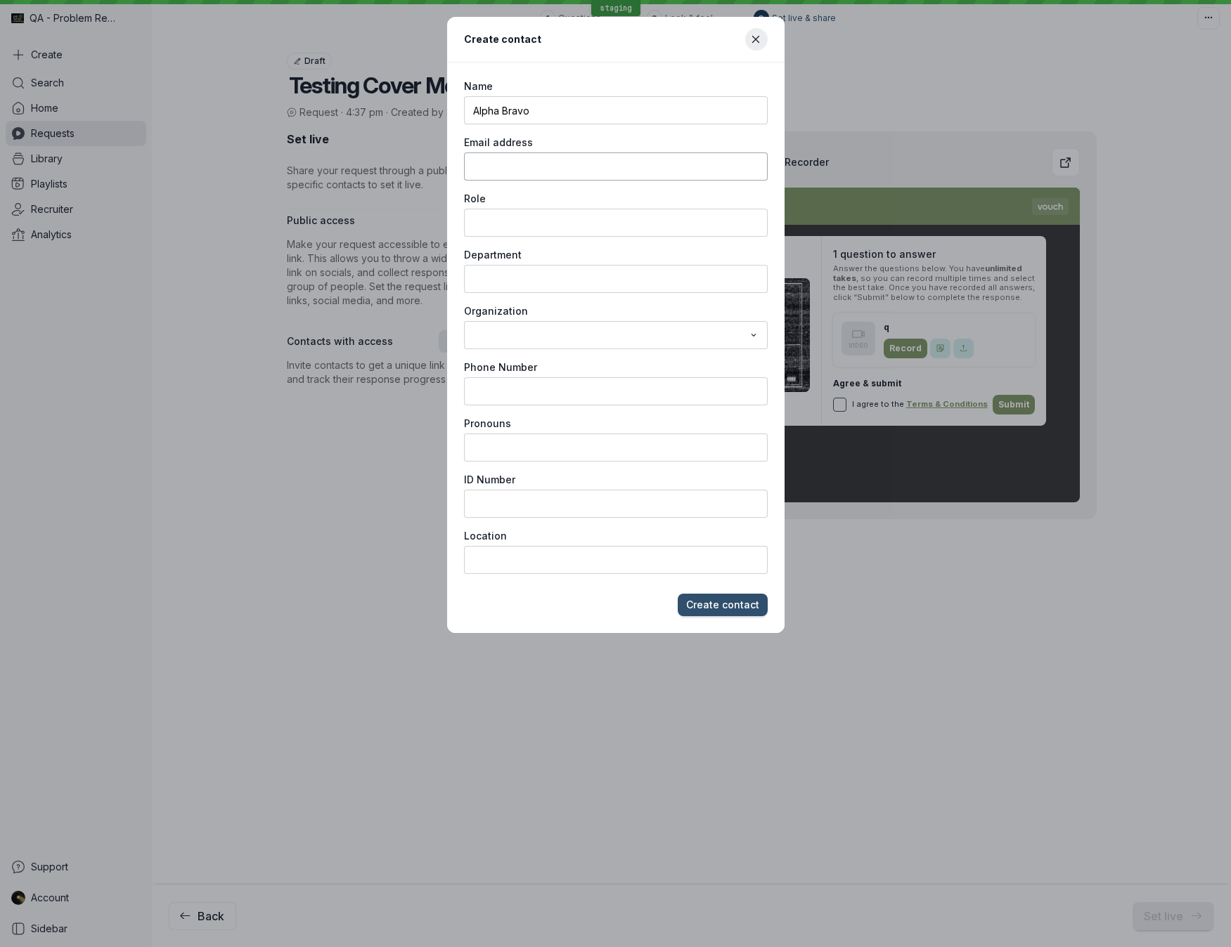
type input "Alpha Bravo"
click at [703, 167] on input "Email address" at bounding box center [616, 166] width 304 height 28
click at [689, 82] on label "Name" at bounding box center [616, 86] width 304 height 14
click at [689, 96] on input "Alpha Bravo" at bounding box center [616, 110] width 304 height 28
click at [637, 174] on input "[EMAIL_ADDRESS][DOMAIN_NAME]" at bounding box center [616, 166] width 304 height 28
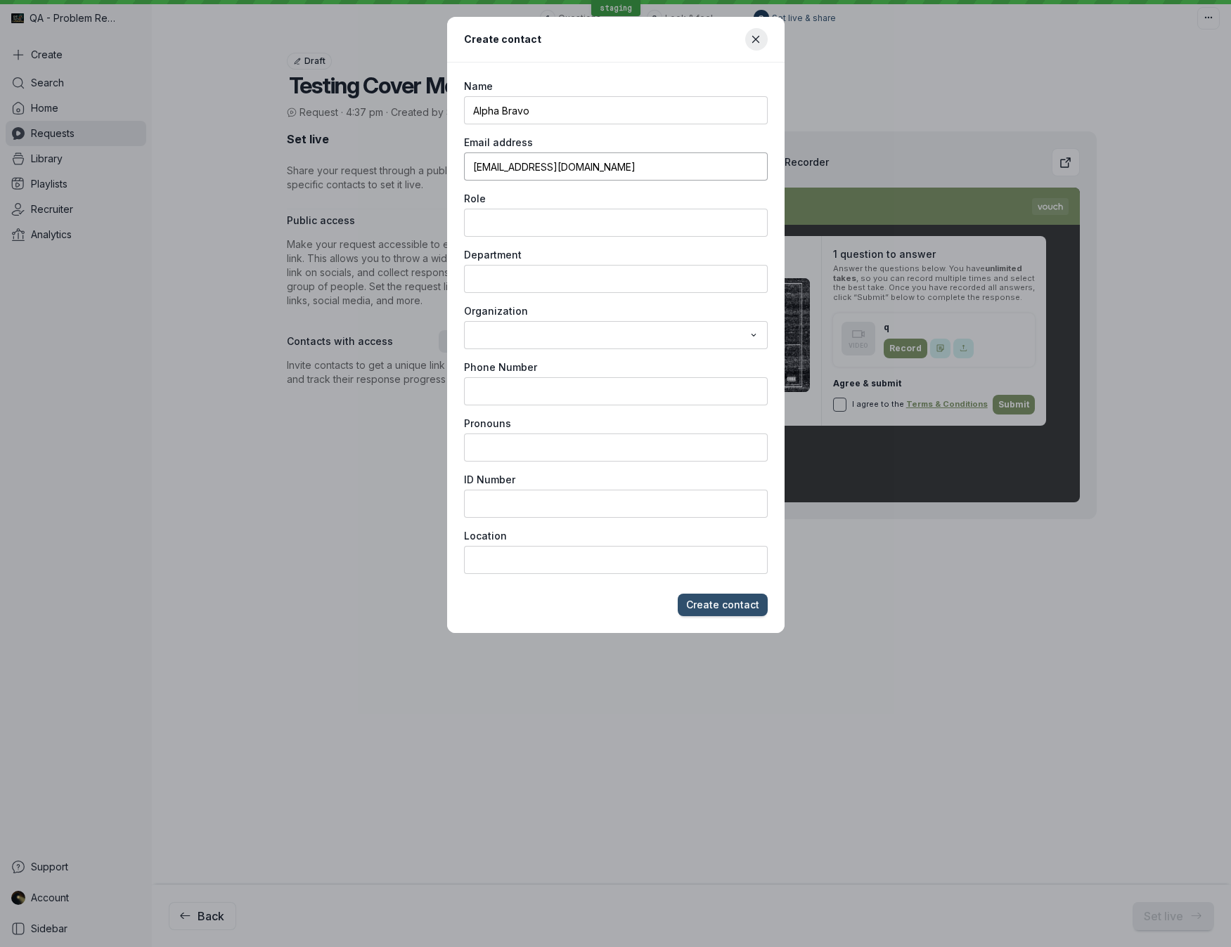
type input "[EMAIL_ADDRESS][DOMAIN_NAME]"
click at [677, 594] on button "Create contact" at bounding box center [722, 605] width 90 height 22
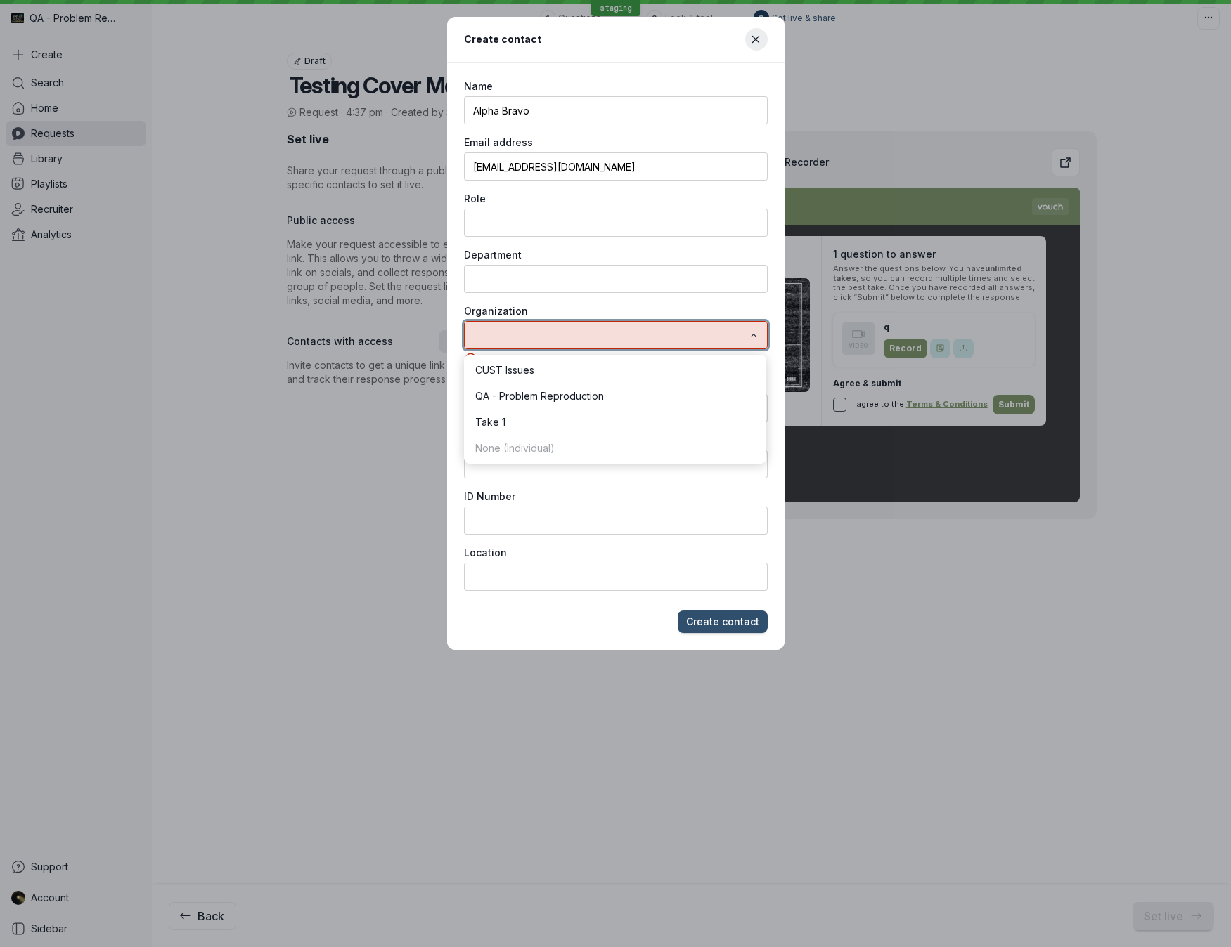
click at [576, 327] on input "text" at bounding box center [609, 334] width 273 height 15
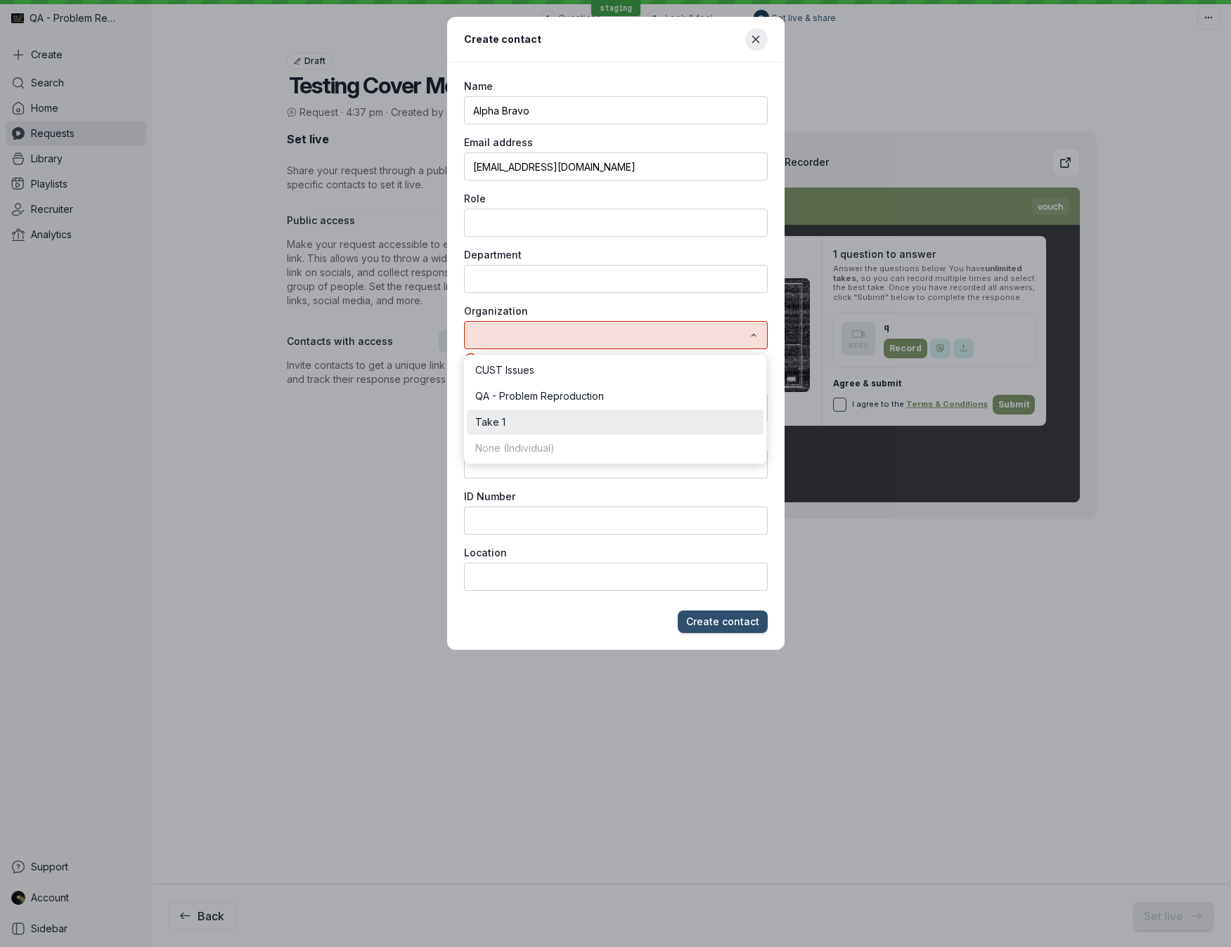
type input "Take 1"
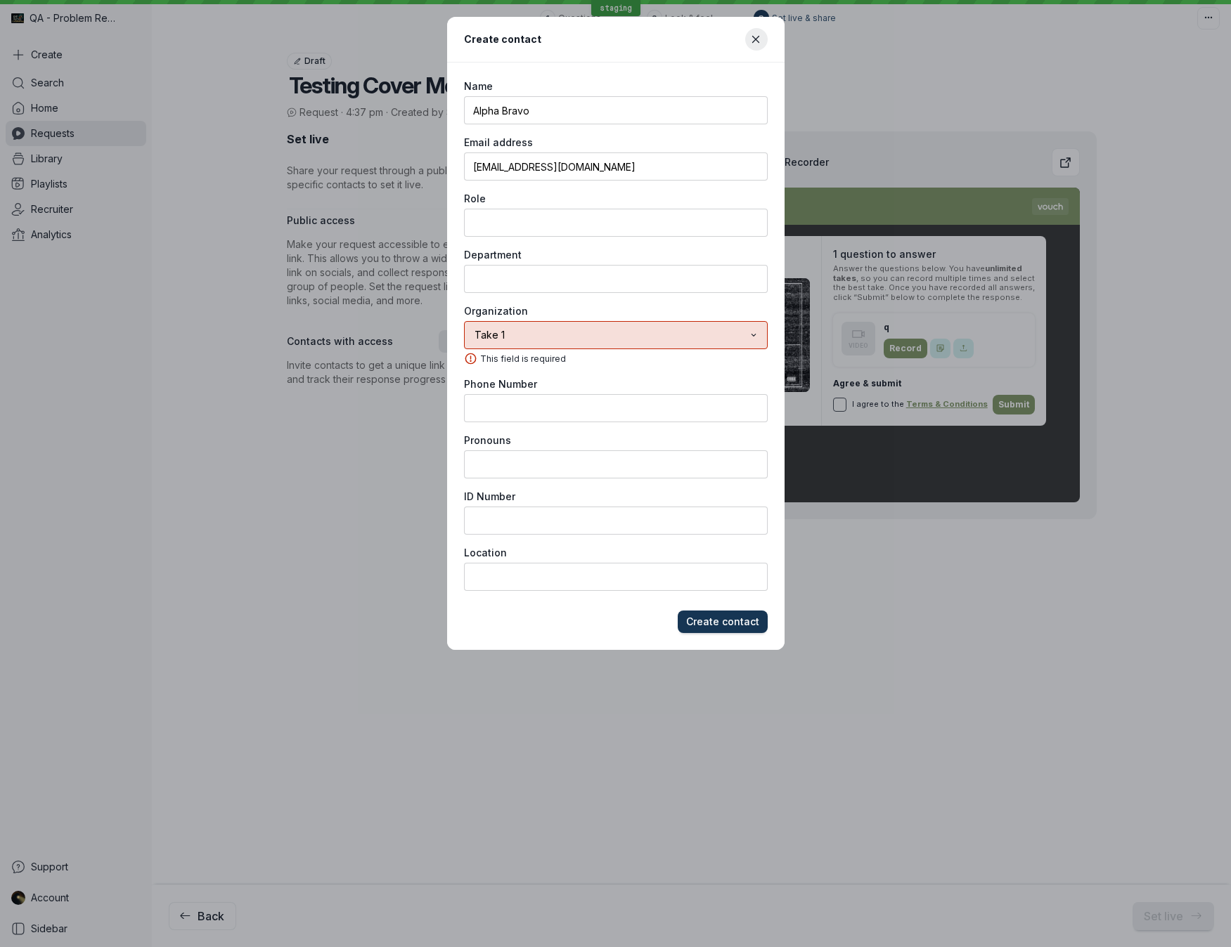
click at [753, 624] on span "Create contact" at bounding box center [722, 622] width 73 height 14
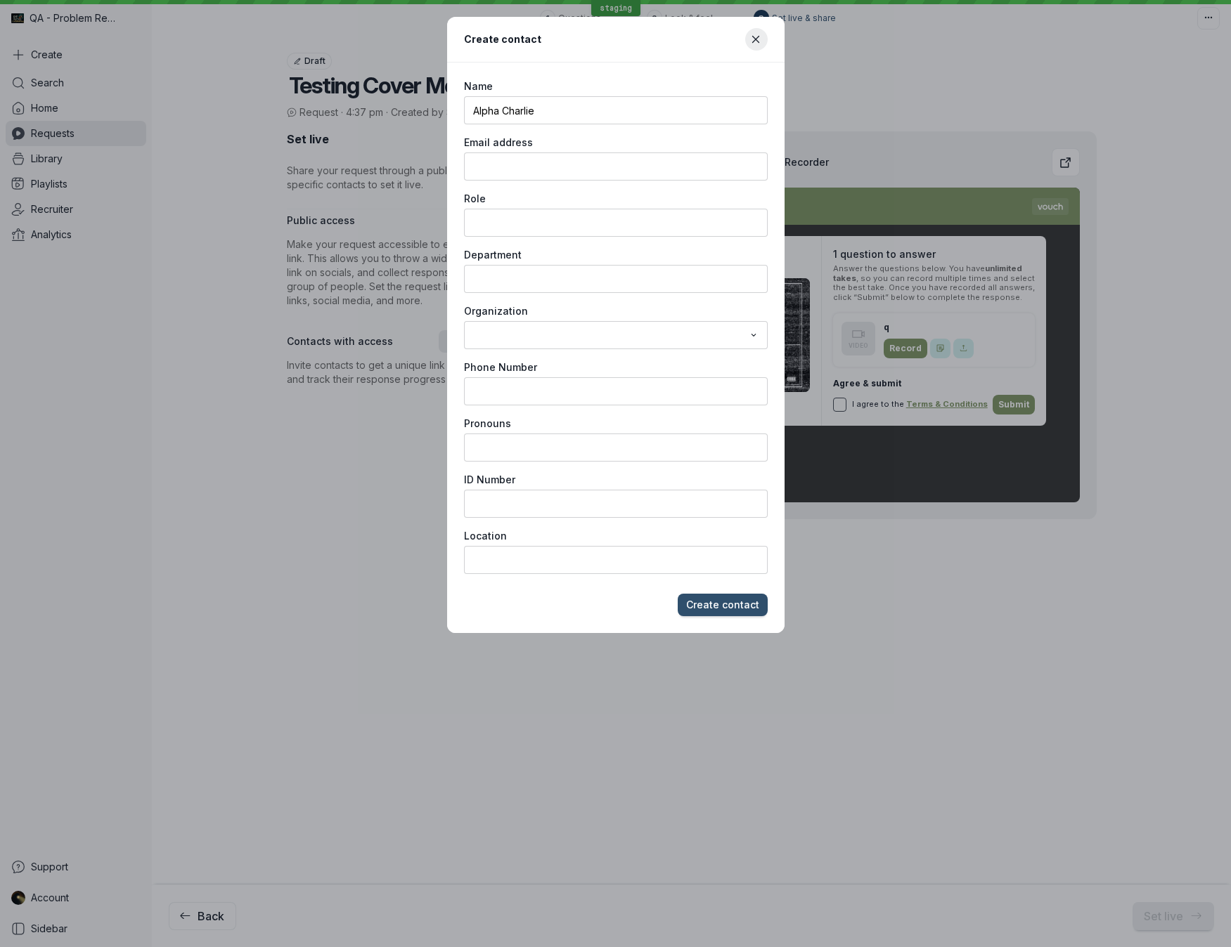
type input "Alpha Charlie"
paste input "[EMAIL_ADDRESS][DOMAIN_NAME]"
type input "[EMAIL_ADDRESS][DOMAIN_NAME]"
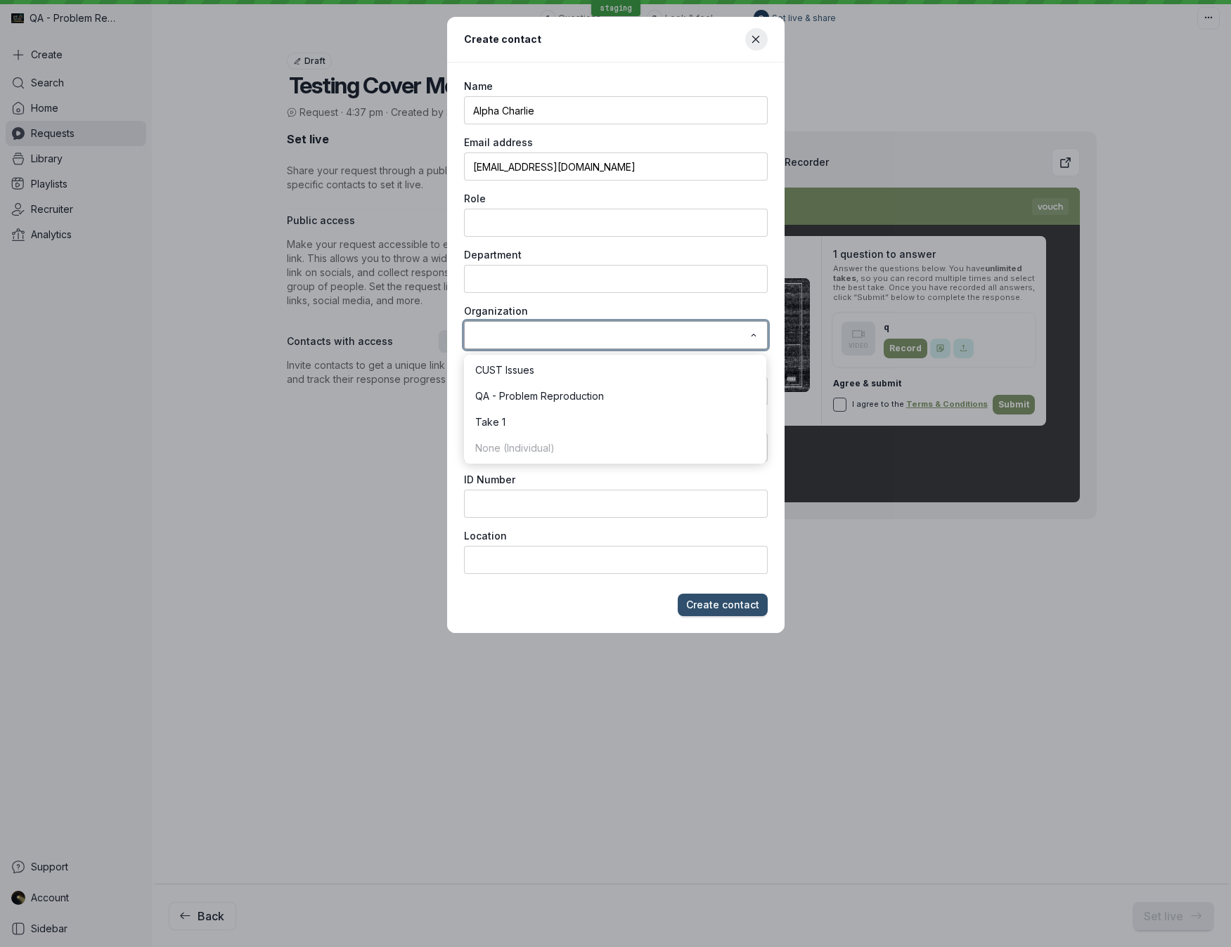
click at [546, 338] on input "text" at bounding box center [609, 334] width 273 height 15
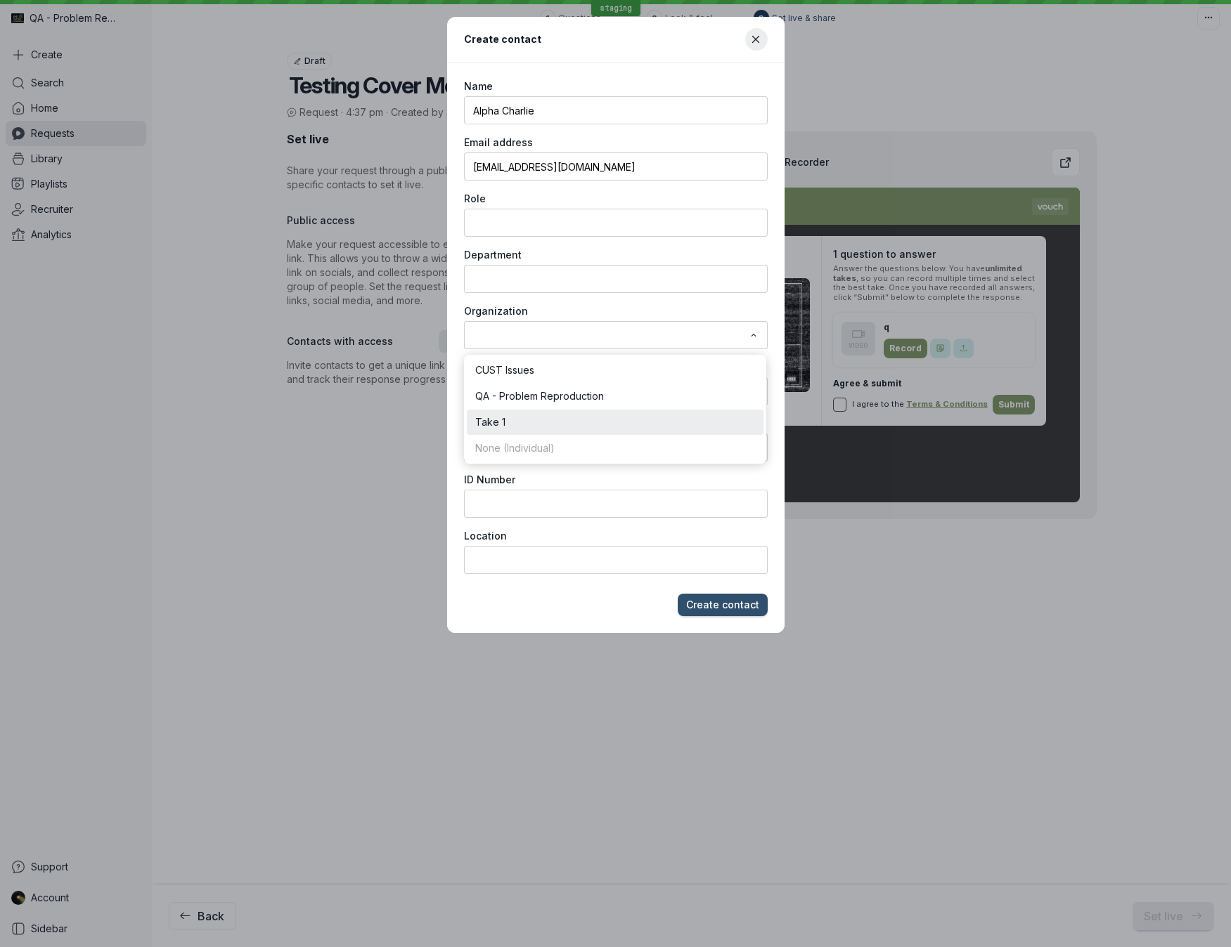
type input "Take 1"
click at [748, 609] on span "Create contact" at bounding box center [722, 605] width 73 height 14
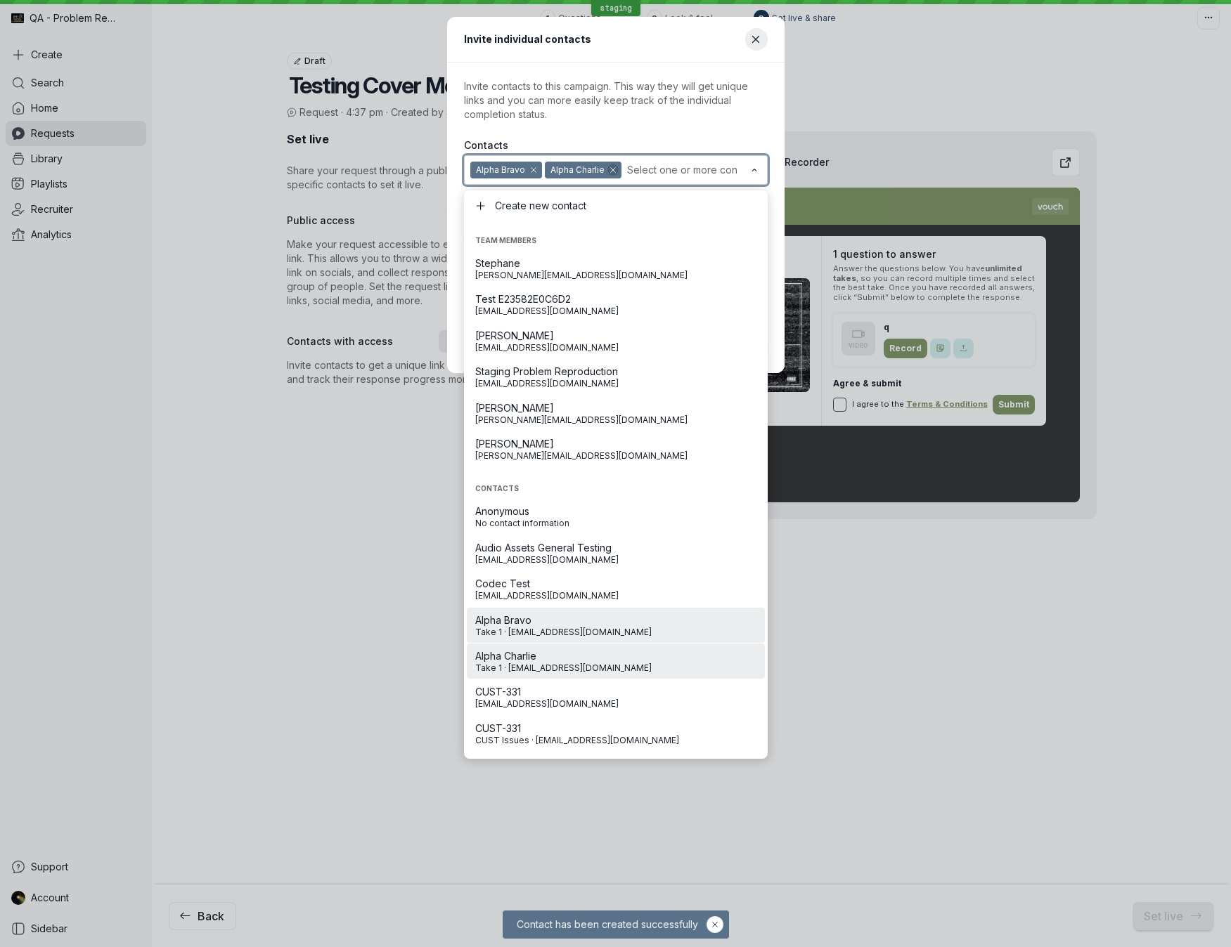
click at [613, 172] on icon "button" at bounding box center [613, 170] width 8 height 8
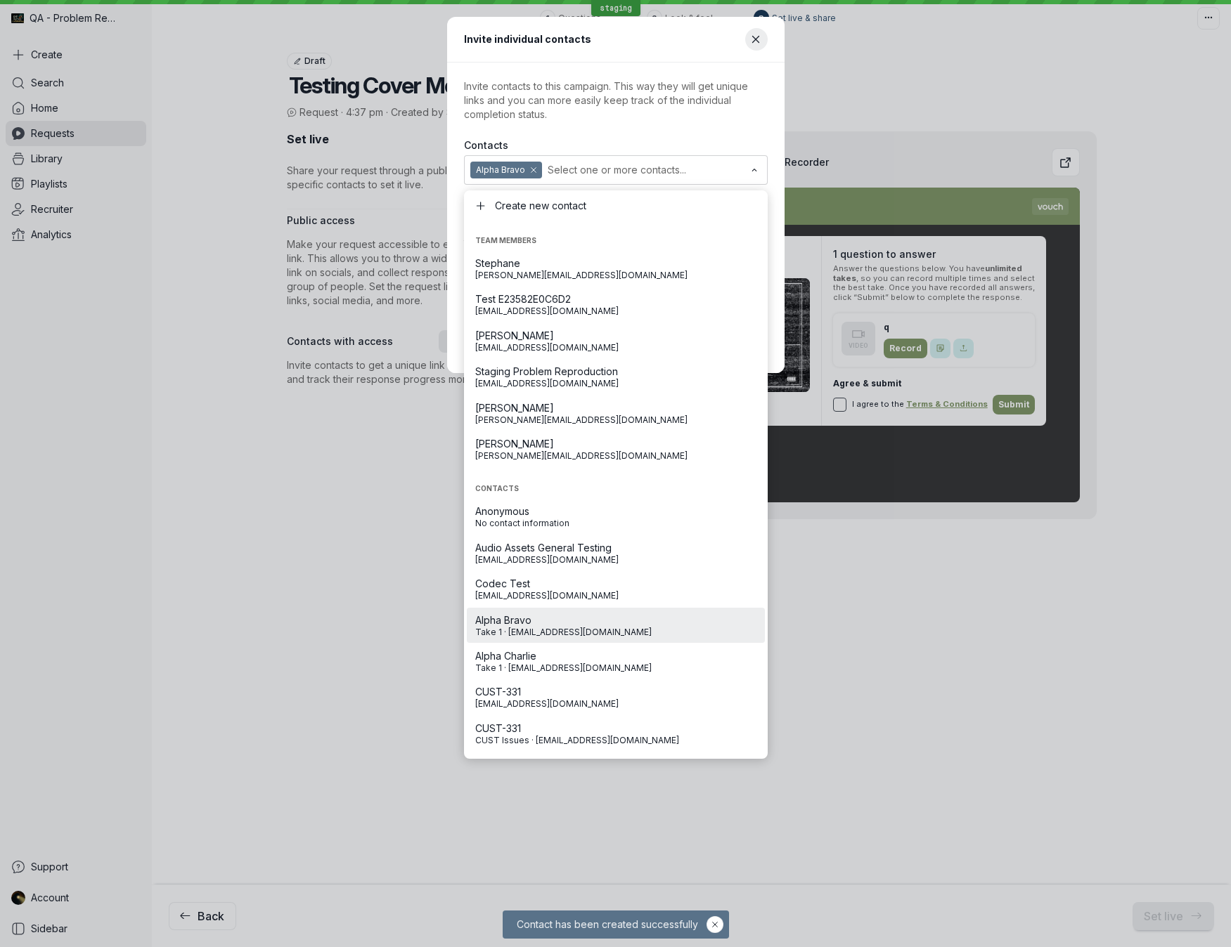
click at [653, 108] on p "Invite contacts to this campaign. This way they will get unique links and you c…" at bounding box center [616, 100] width 304 height 42
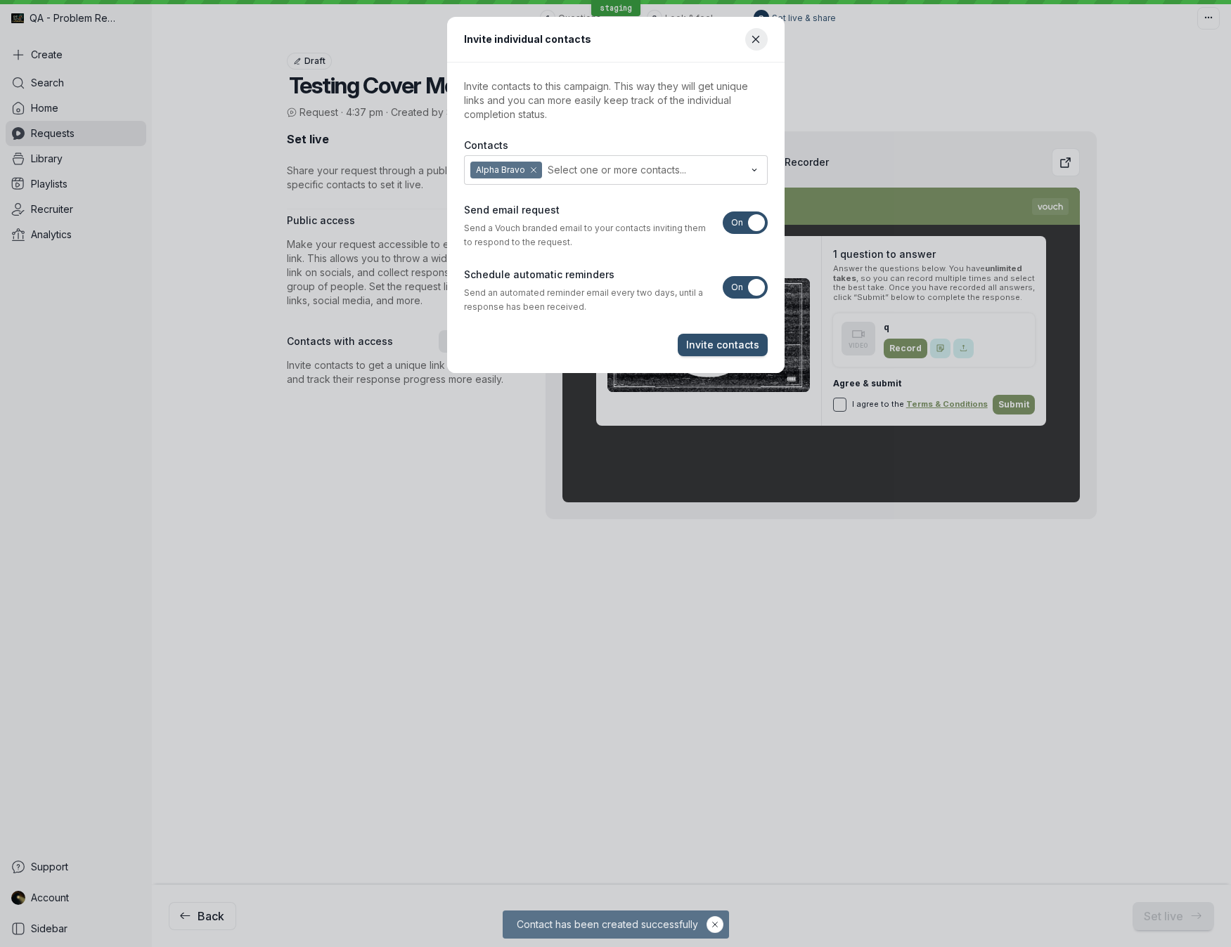
click at [733, 225] on span "On" at bounding box center [737, 223] width 12 height 22
click at [0, 0] on input "On Off" at bounding box center [0, 0] width 0 height 0
click at [740, 288] on span "On" at bounding box center [737, 287] width 12 height 22
click at [0, 0] on input "On Off" at bounding box center [0, 0] width 0 height 0
click at [699, 345] on span "Invite contacts" at bounding box center [722, 345] width 73 height 14
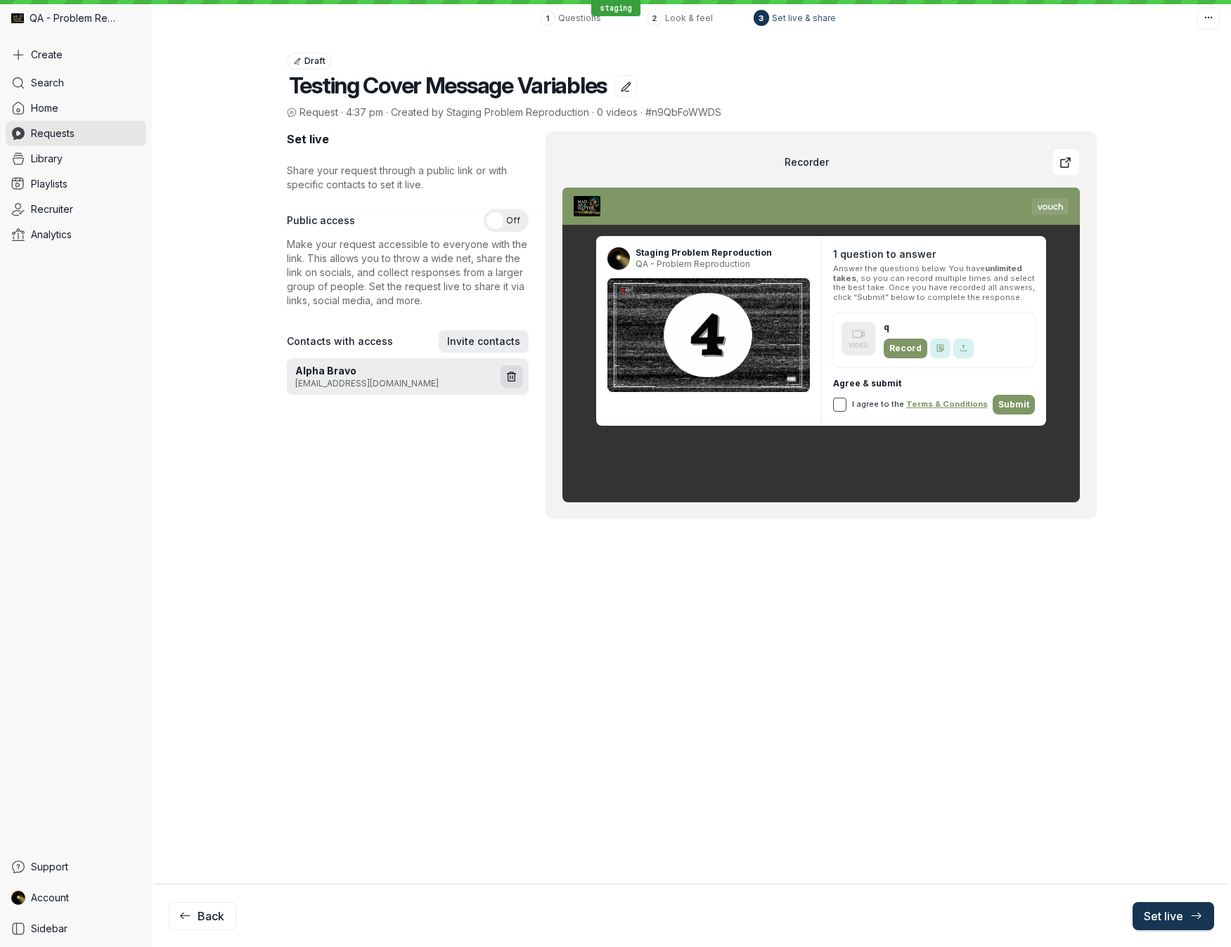
click at [1189, 689] on icon "submit" at bounding box center [1195, 915] width 13 height 13
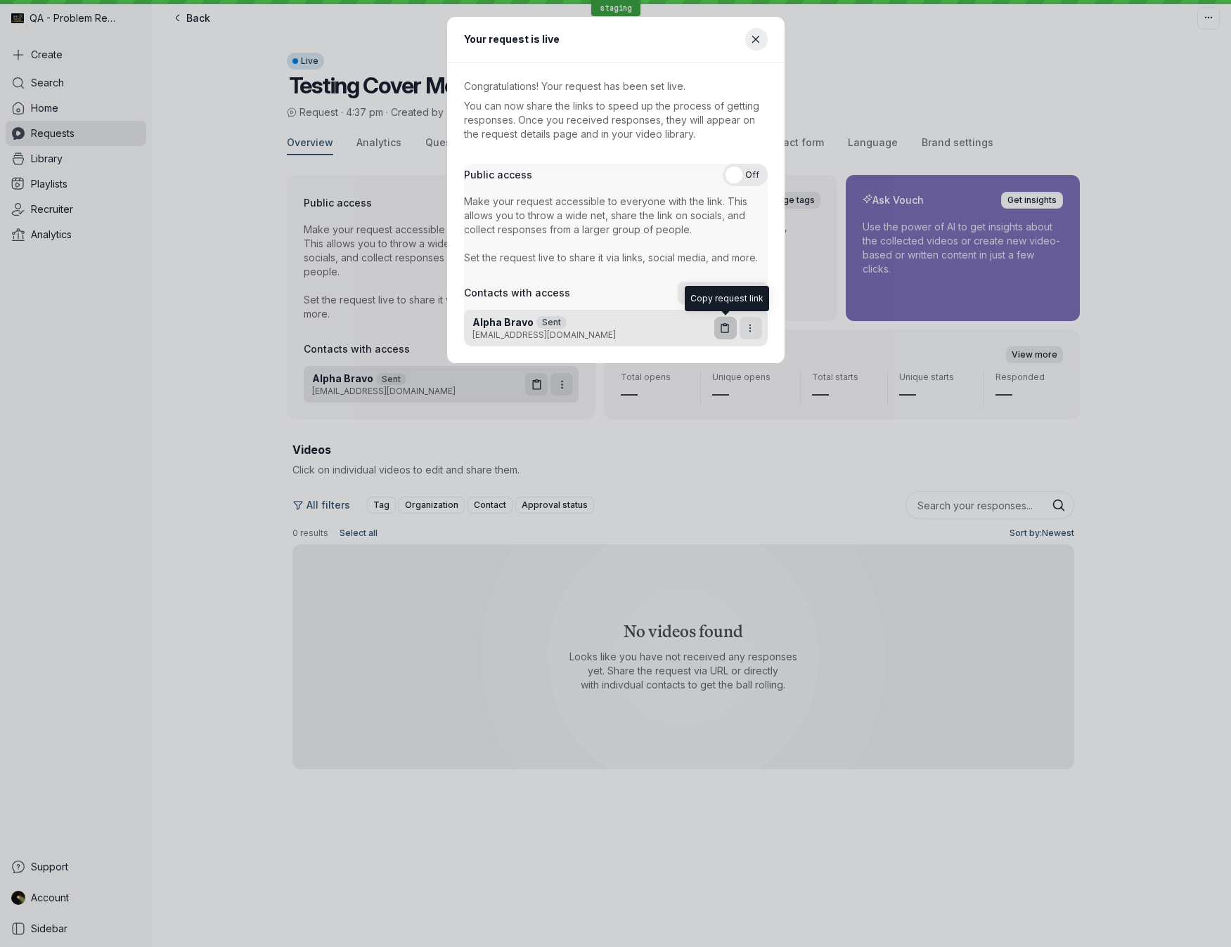
click at [722, 330] on icon "button" at bounding box center [725, 329] width 12 height 12
click at [761, 35] on icon "Close modal" at bounding box center [756, 40] width 12 height 12
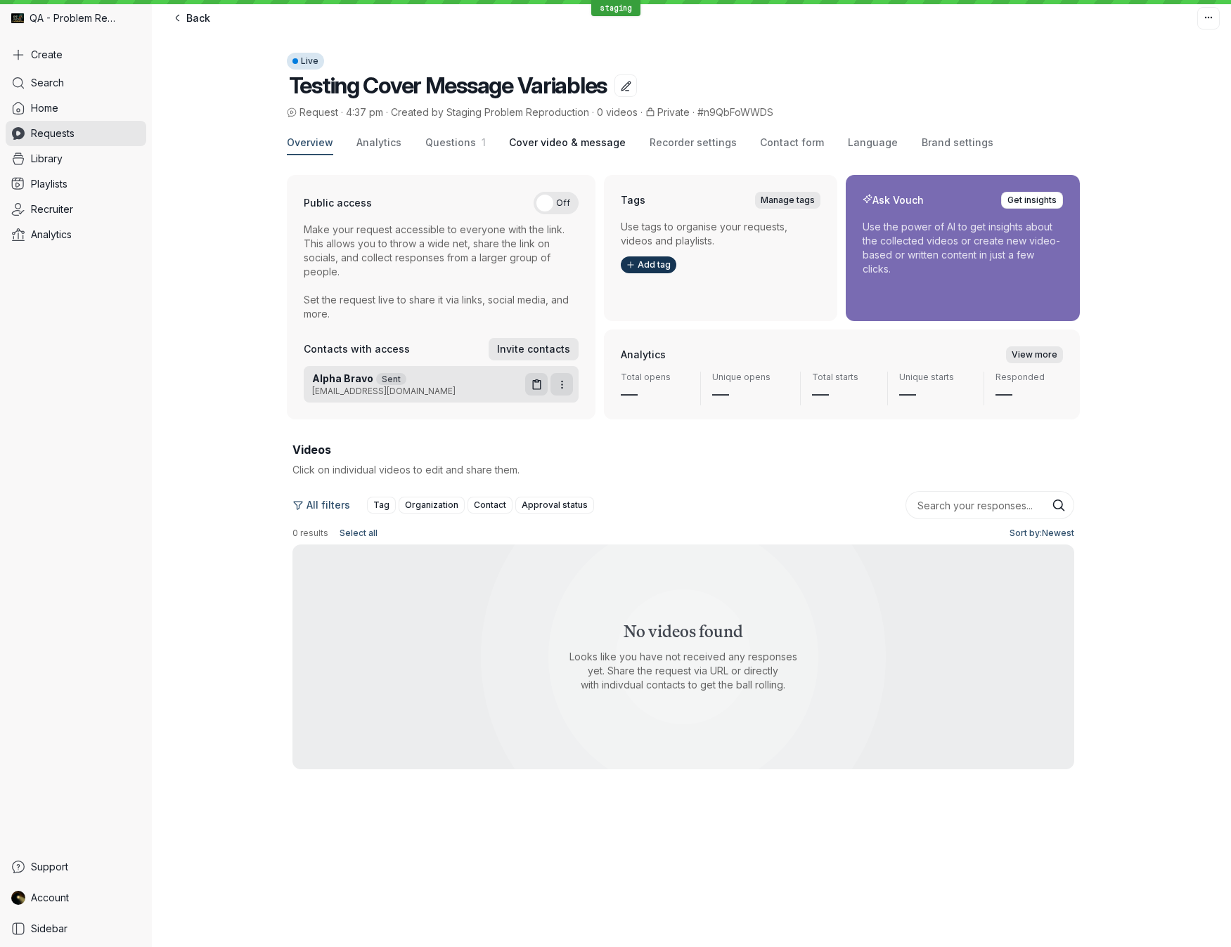
click at [578, 138] on span "Cover video & message" at bounding box center [567, 143] width 117 height 14
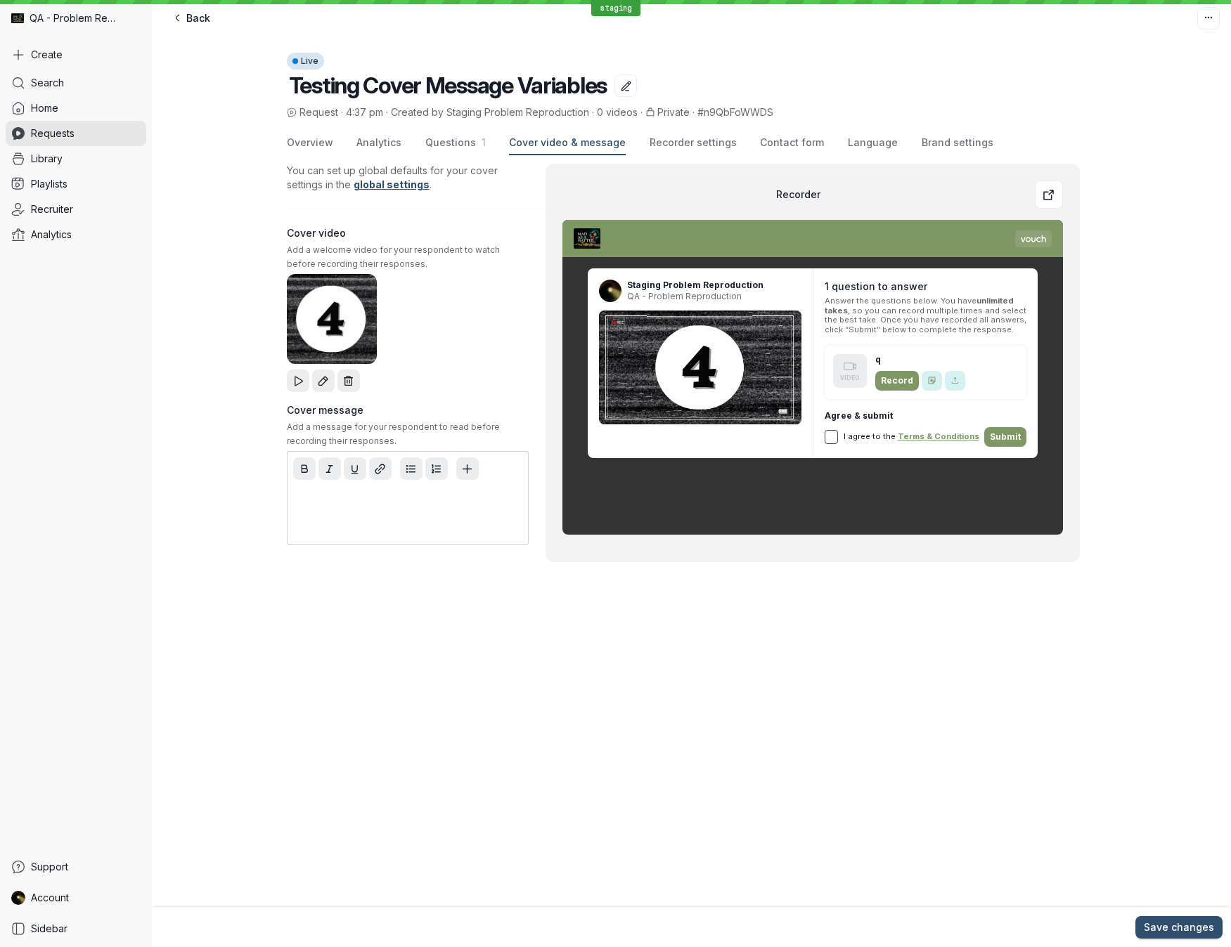
click at [413, 500] on p at bounding box center [407, 498] width 223 height 14
click at [469, 472] on icon "Add variable placeholder" at bounding box center [467, 469] width 12 height 12
drag, startPoint x: 469, startPoint y: 474, endPoint x: 469, endPoint y: 483, distance: 8.4
click at [469, 475] on button "Add variable placeholder" at bounding box center [467, 468] width 22 height 22
drag, startPoint x: 467, startPoint y: 467, endPoint x: 468, endPoint y: 479, distance: 12.7
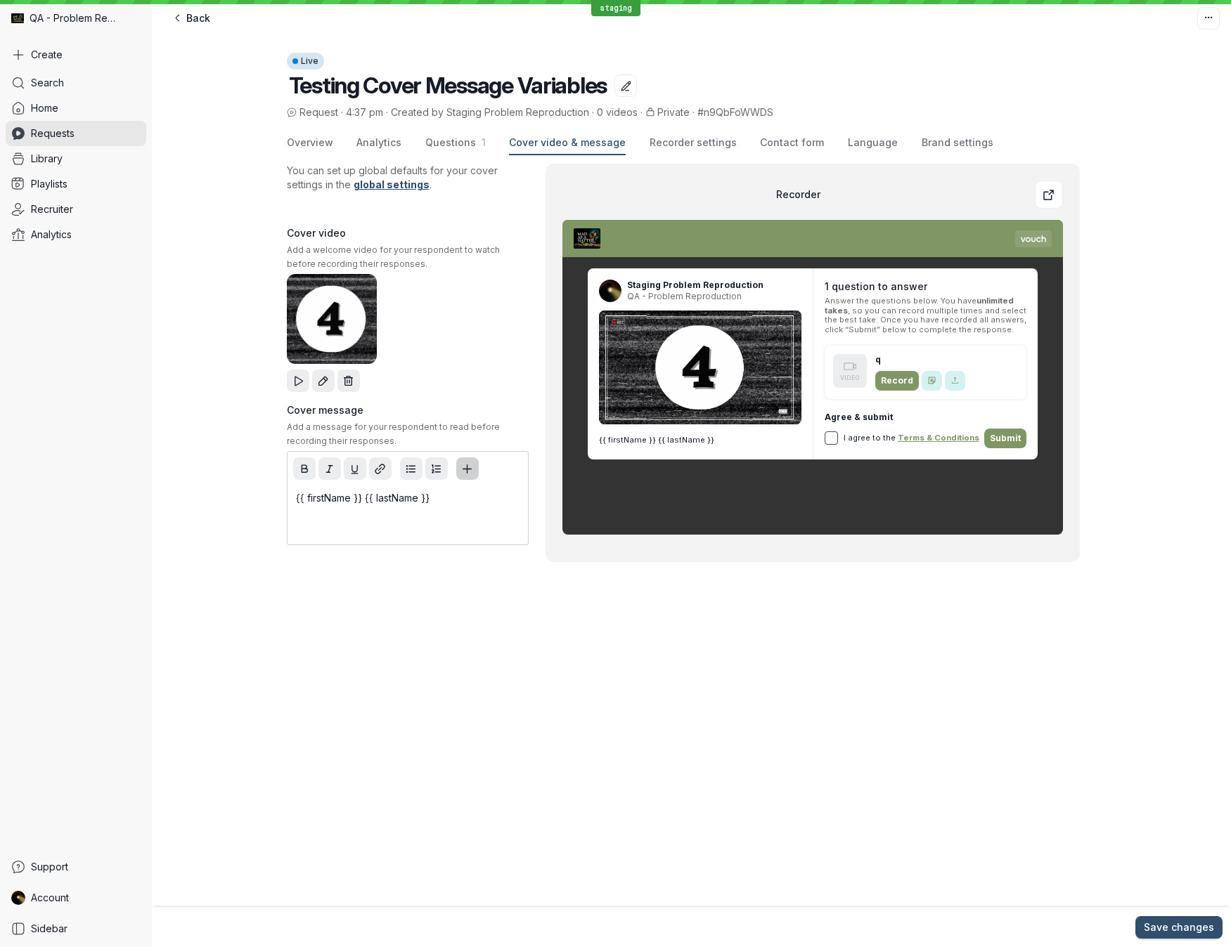
click at [467, 467] on icon "Add variable placeholder" at bounding box center [467, 469] width 12 height 12
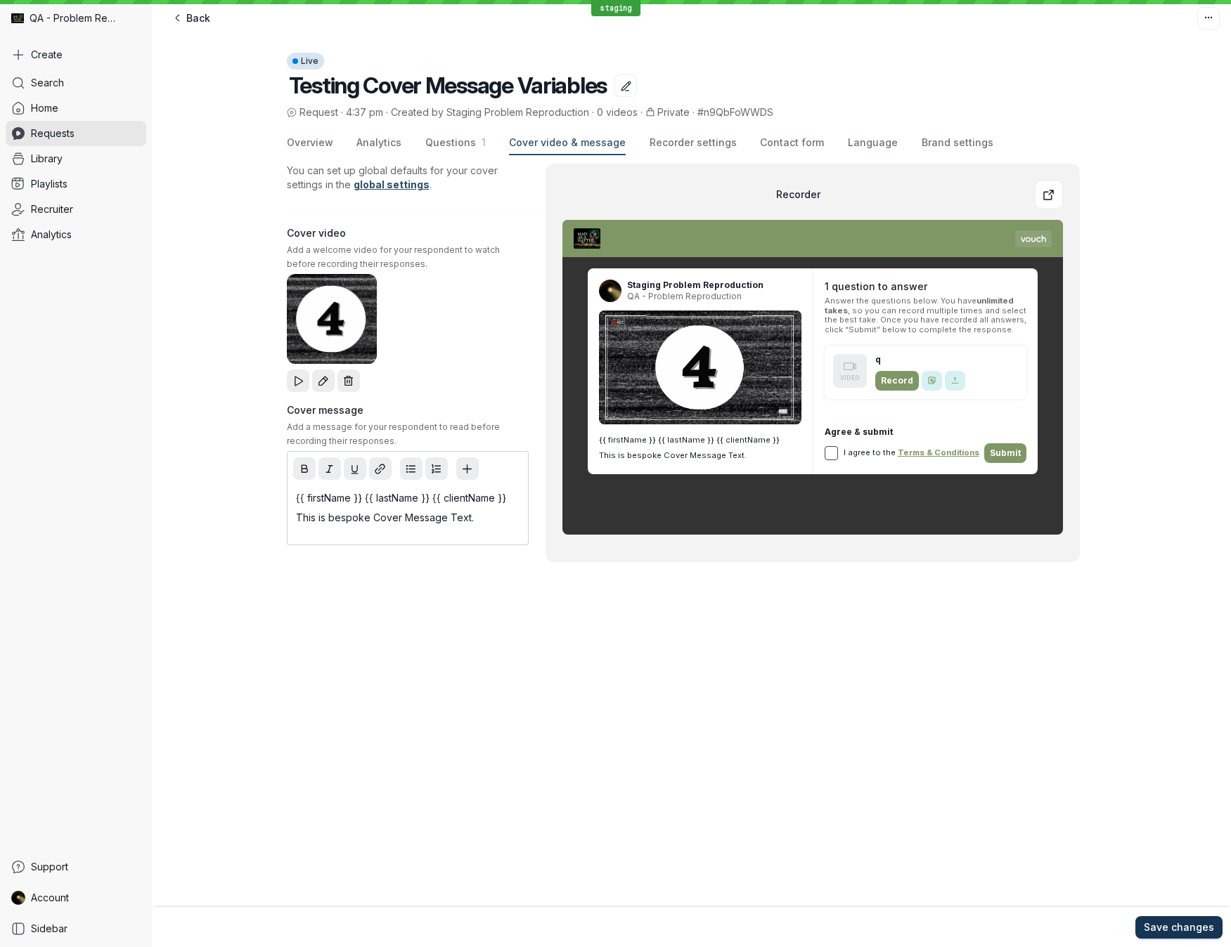
click at [1168, 689] on span "Save changes" at bounding box center [1178, 928] width 70 height 14
click at [498, 518] on p "This is bespoke Cover Message Text." at bounding box center [407, 518] width 223 height 14
click at [1156, 689] on span "Save changes" at bounding box center [1178, 928] width 70 height 14
click at [311, 143] on span "Overview" at bounding box center [310, 143] width 46 height 14
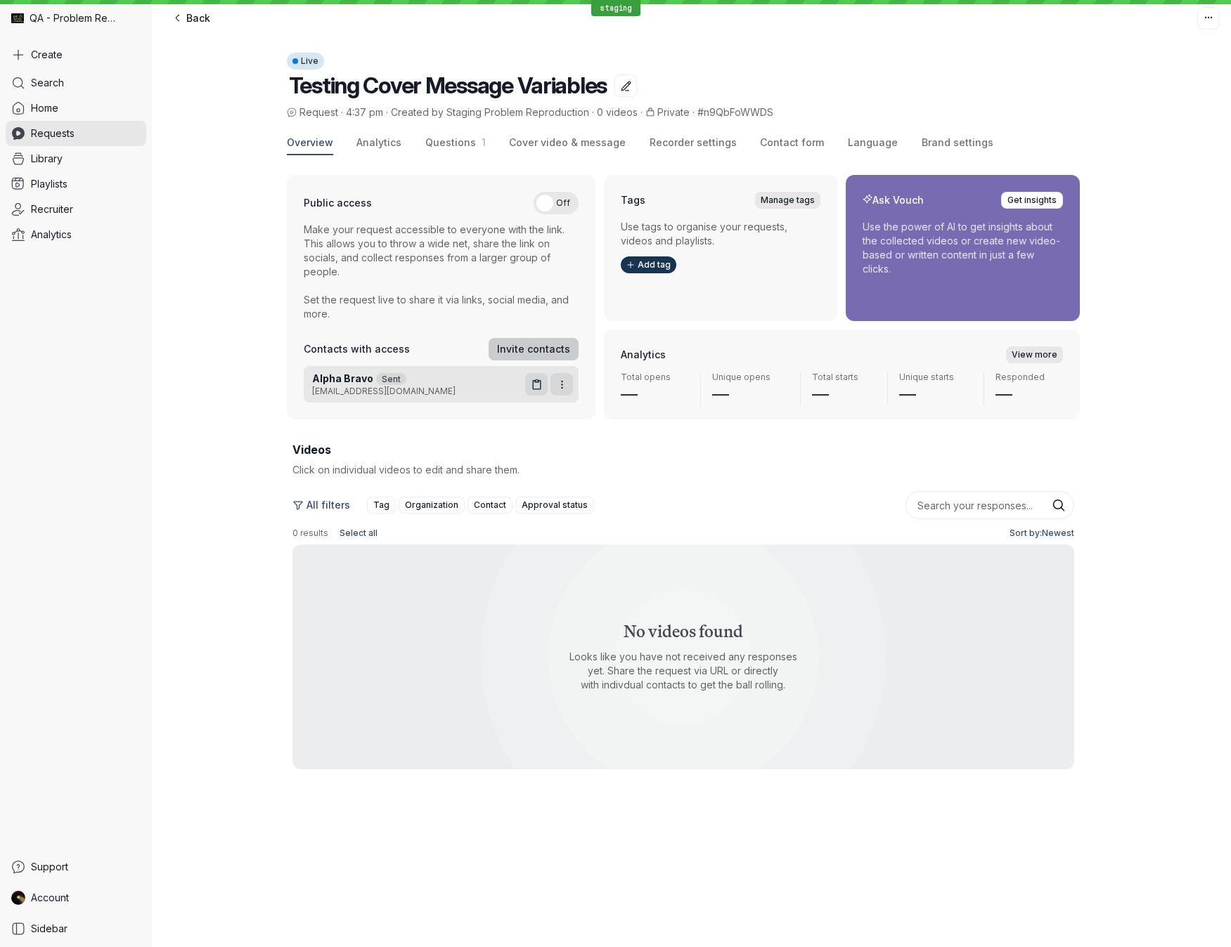
click at [528, 349] on span "Invite contacts" at bounding box center [533, 349] width 73 height 14
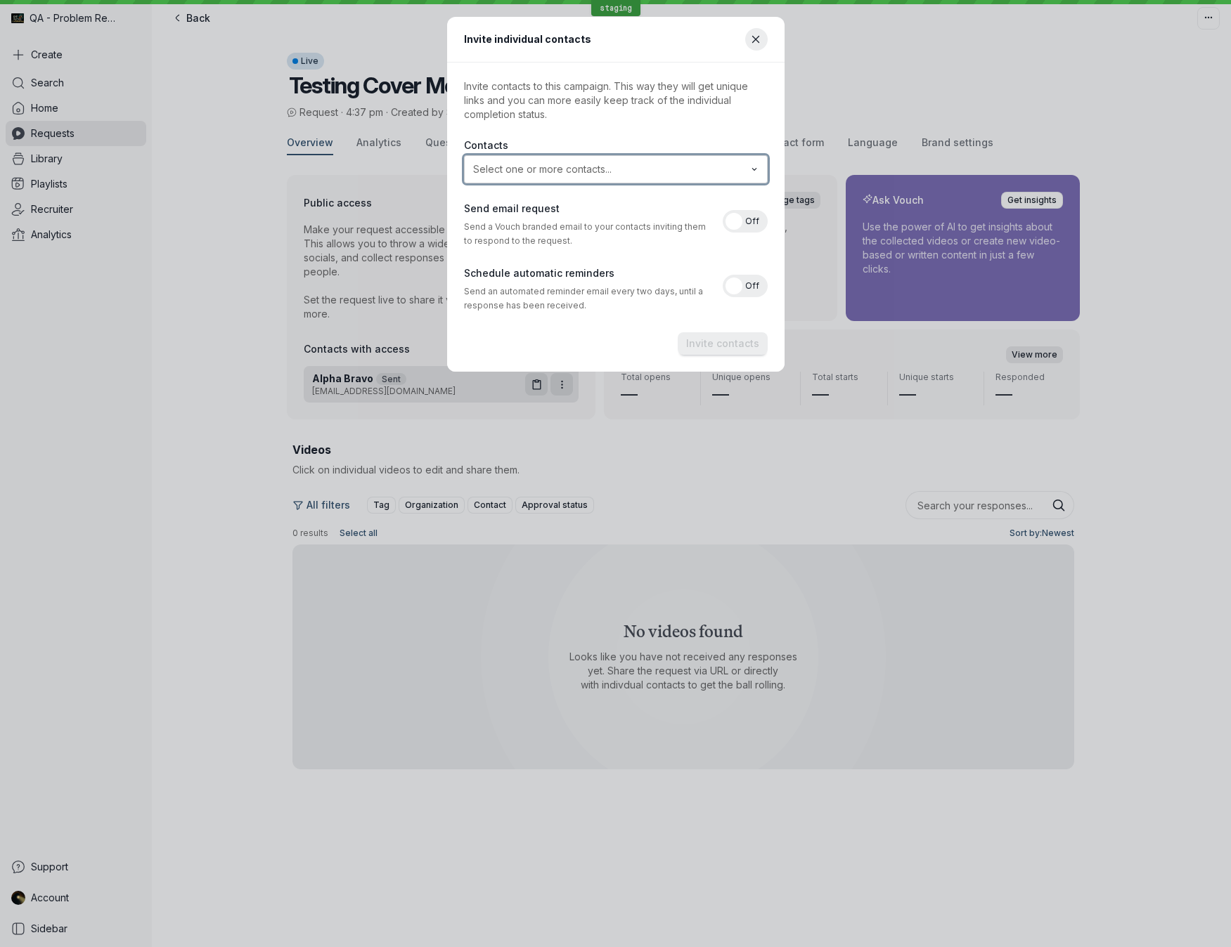
click at [495, 169] on input "text" at bounding box center [605, 169] width 270 height 14
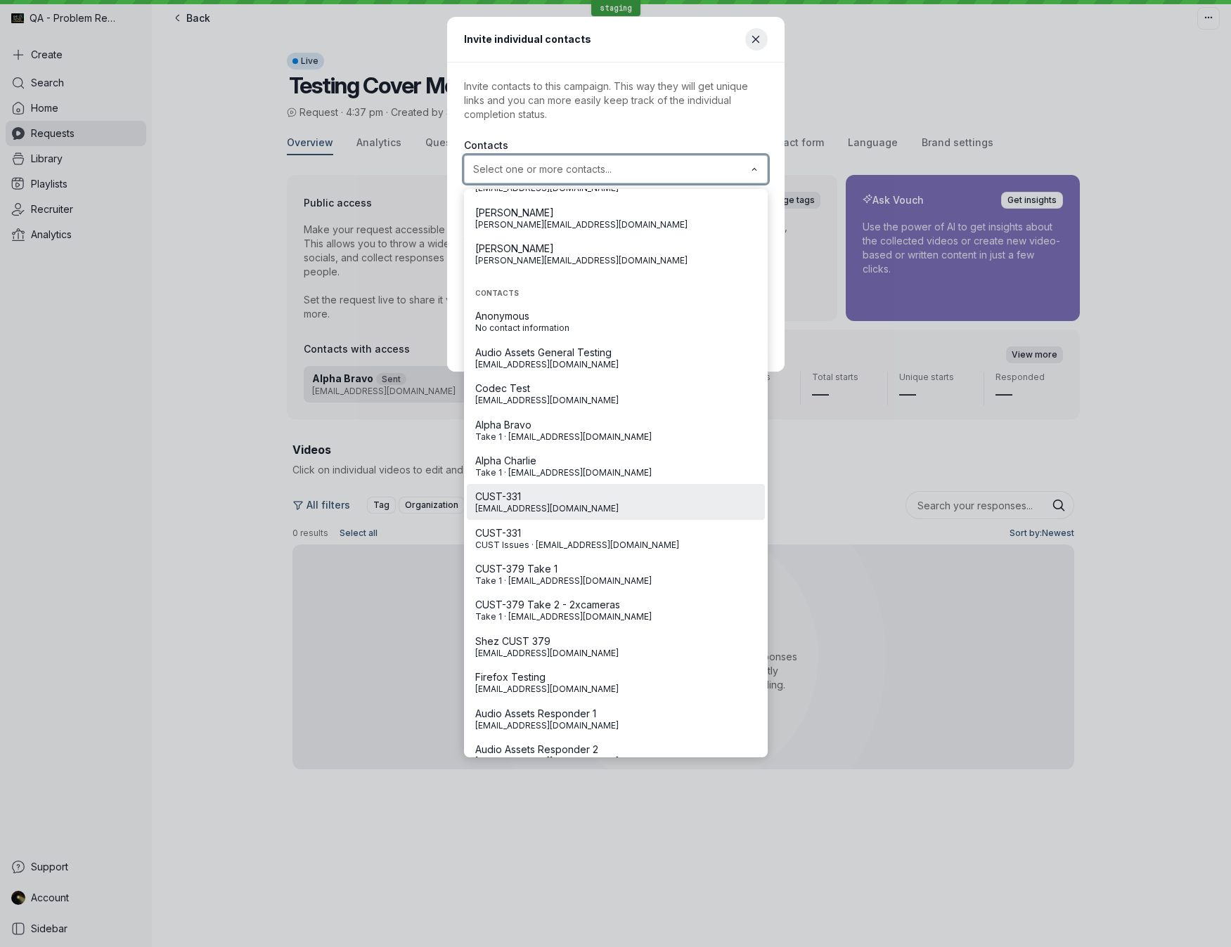
scroll to position [198, 0]
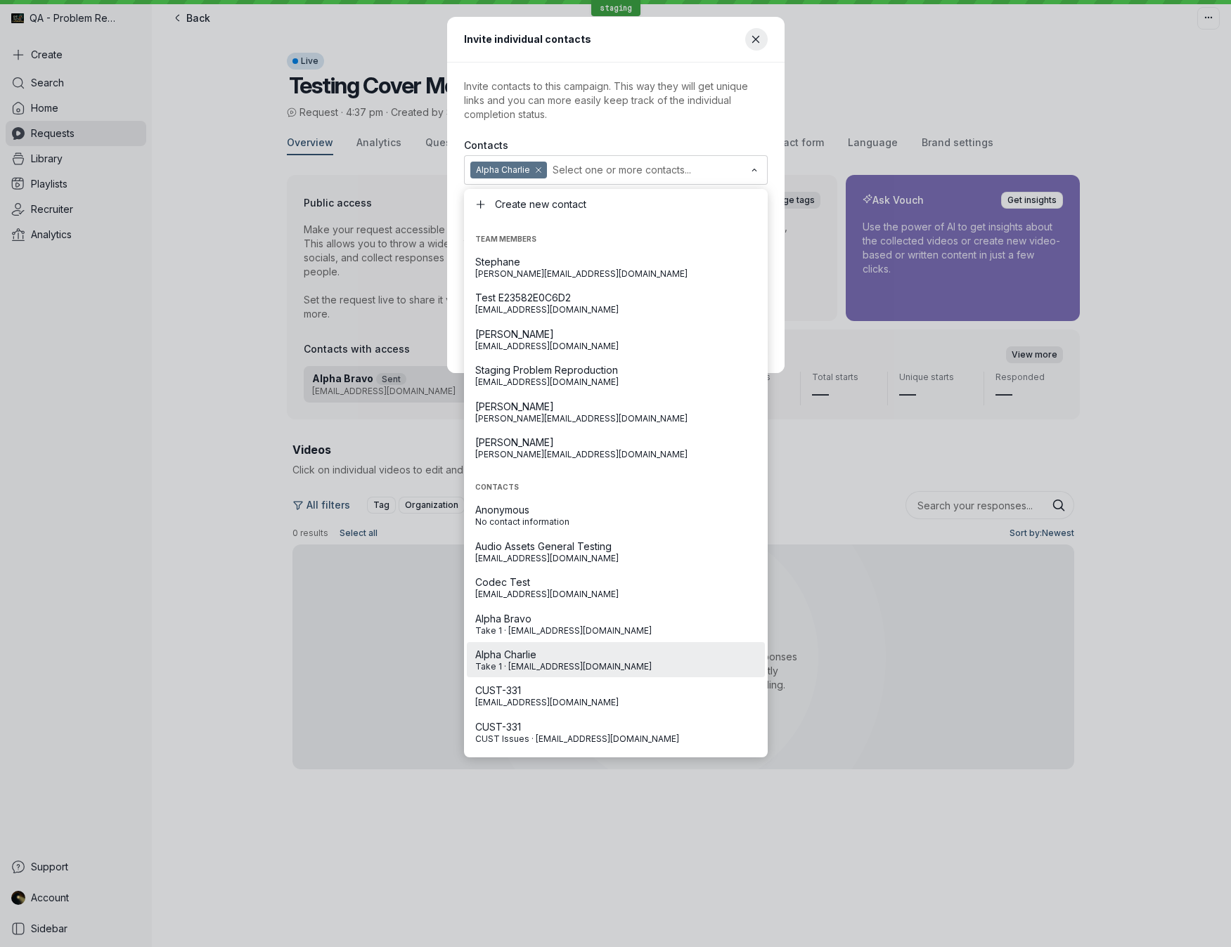
click at [611, 88] on p "Invite contacts to this campaign. This way they will get unique links and you c…" at bounding box center [616, 100] width 304 height 42
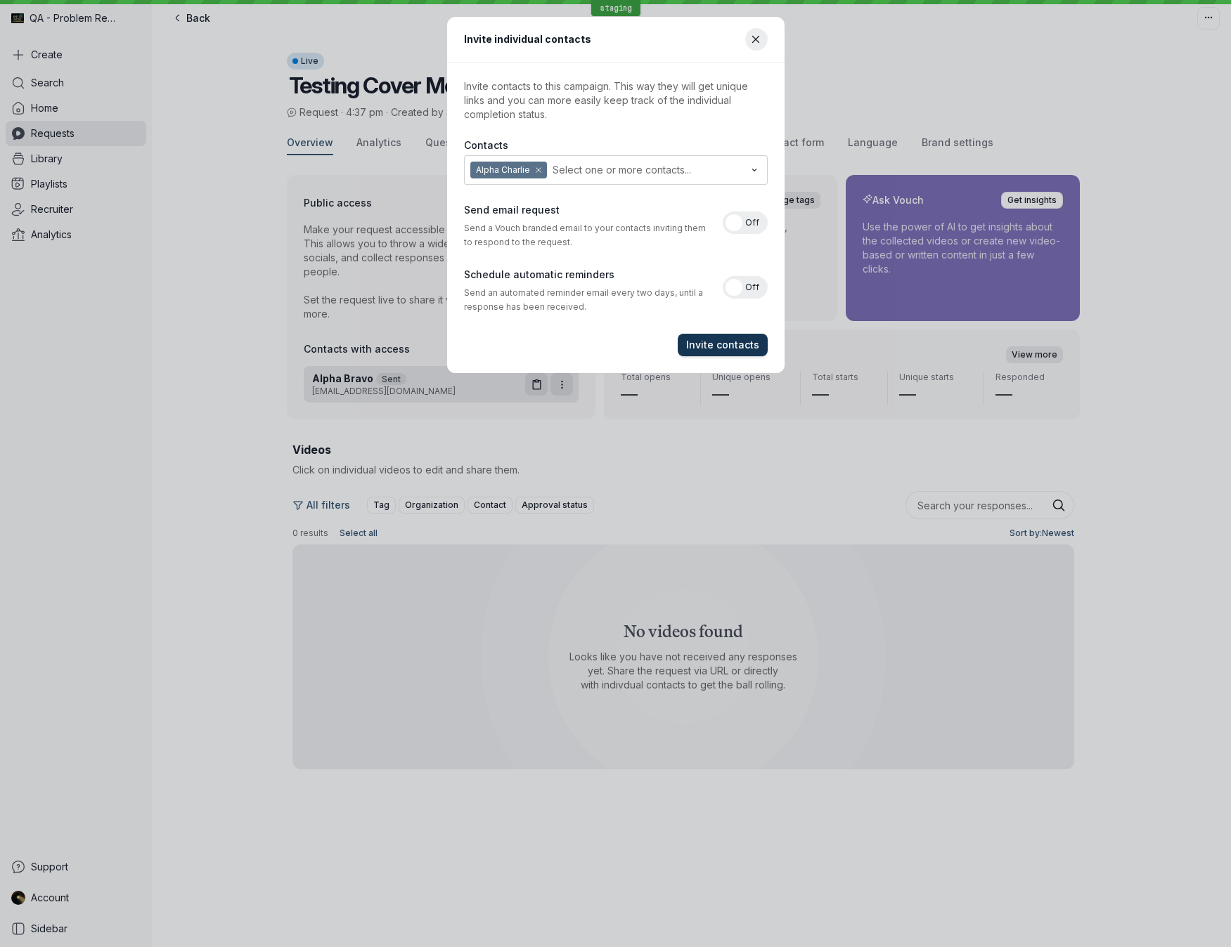
click at [741, 344] on span "Invite contacts" at bounding box center [722, 345] width 73 height 14
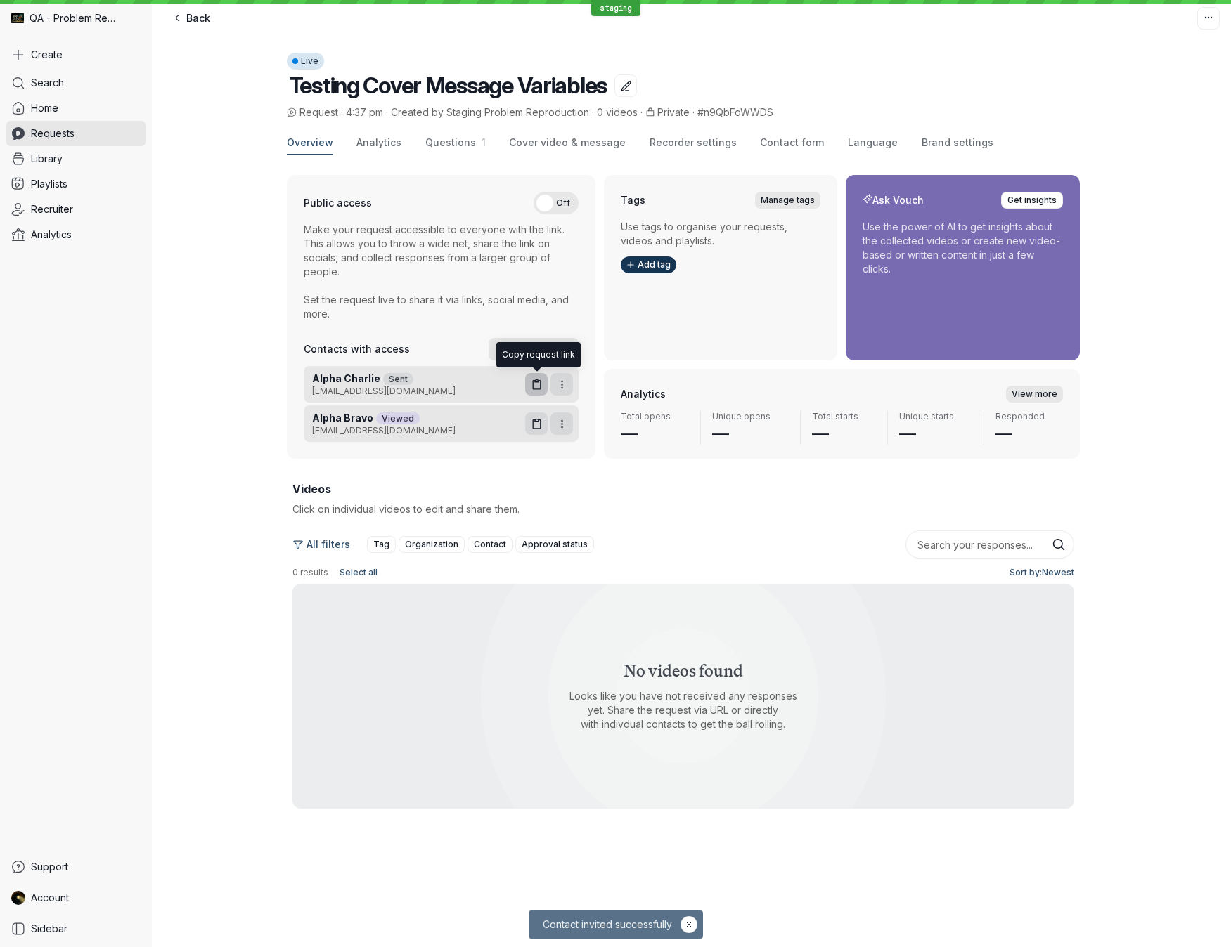
click at [542, 385] on icon "button" at bounding box center [537, 385] width 12 height 12
click at [527, 138] on span "Cover video & message" at bounding box center [567, 143] width 117 height 14
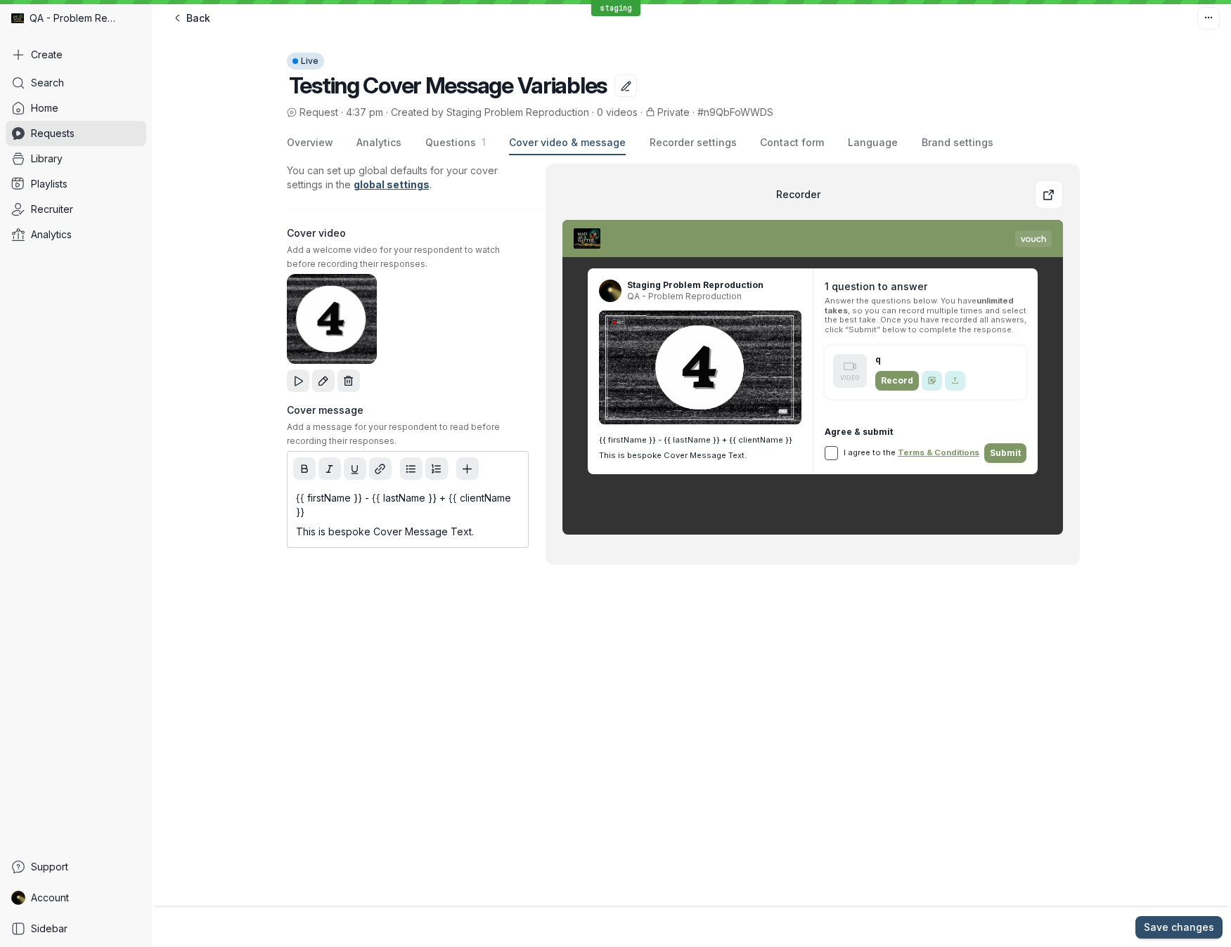
click at [527, 138] on span "Cover video & message" at bounding box center [567, 143] width 117 height 14
click at [409, 500] on p "{{ firstName }} - {{ lastName }} + {{ clientName }}" at bounding box center [407, 505] width 223 height 28
drag, startPoint x: 409, startPoint y: 500, endPoint x: 463, endPoint y: 538, distance: 65.7
click at [454, 537] on div "{{ firstName }} - {{ lastName }} + {{ clientName }} This is bespoke Cover Messa…" at bounding box center [407, 515] width 235 height 59
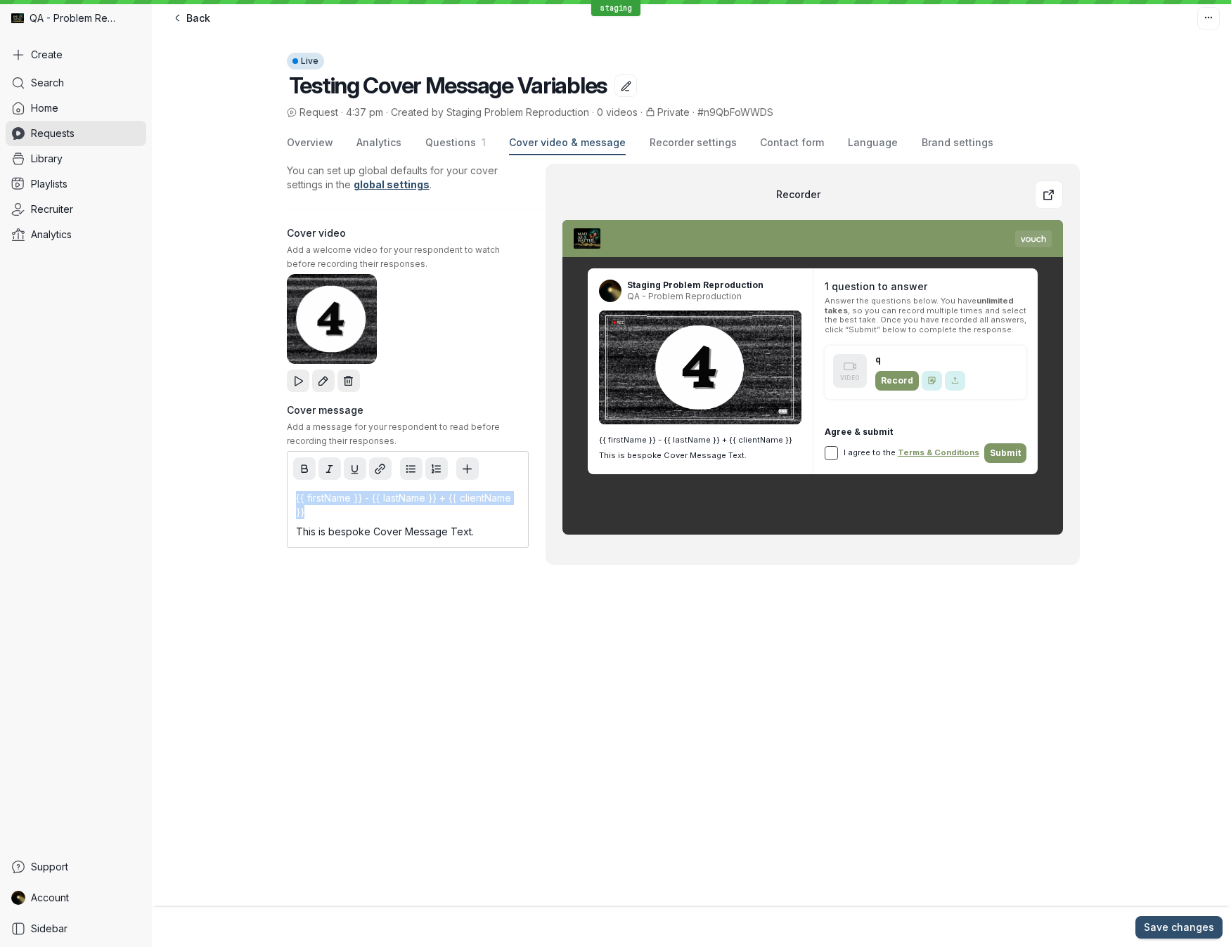
drag, startPoint x: 476, startPoint y: 531, endPoint x: 247, endPoint y: 498, distance: 232.2
click at [247, 498] on div "Overview Analytics Questions 1 Cover video & message Recorder settings Contact …" at bounding box center [691, 365] width 1079 height 490
copy div "{{ firstName }} - {{ lastName }} + {{ clientName }} This is bespoke Cover Messa…"
click at [916, 657] on div "Live Testing Cover Message Variables Request · 4:37 pm · Created by Staging Pro…" at bounding box center [691, 486] width 1079 height 923
click at [103, 689] on link "Account" at bounding box center [76, 897] width 141 height 25
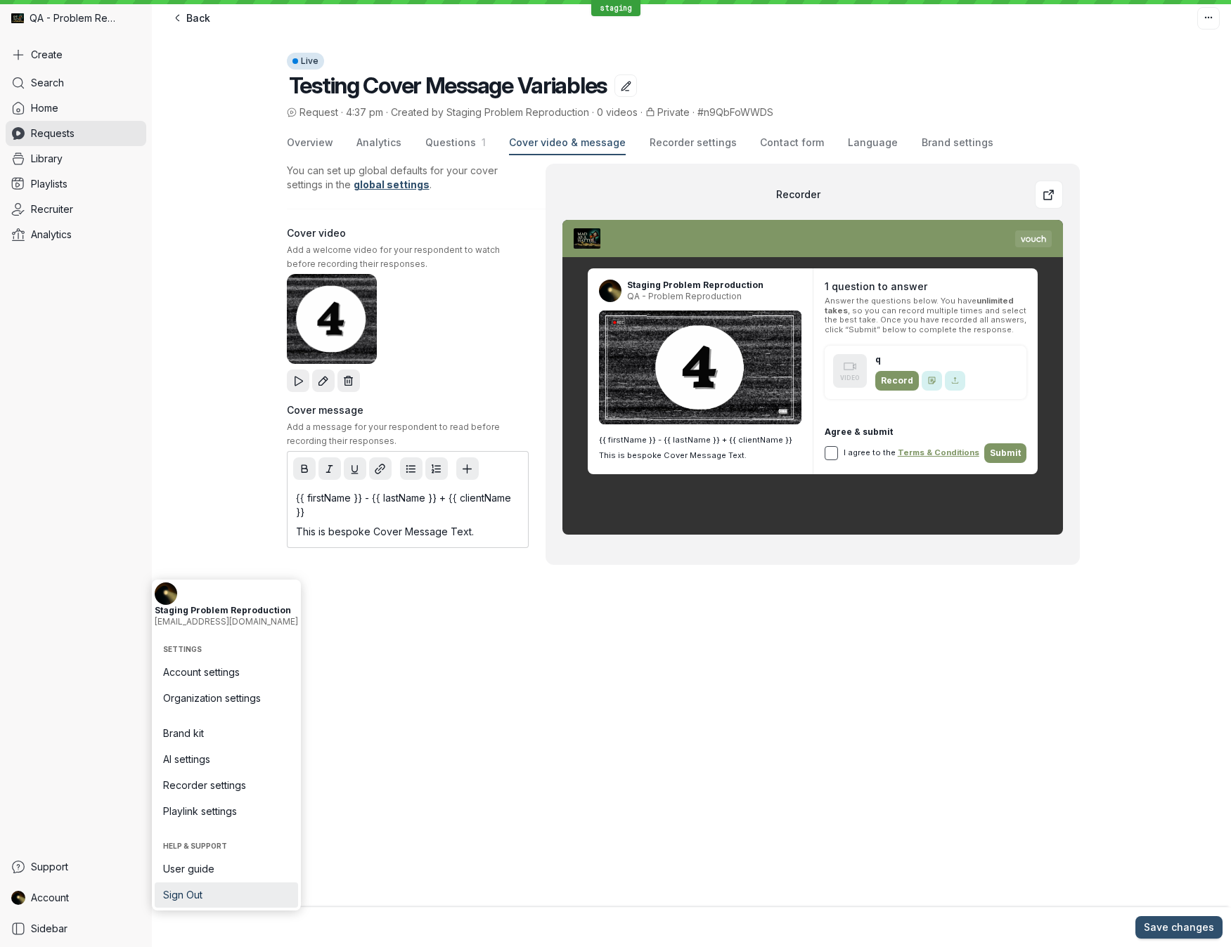
click at [205, 689] on span "Sign Out" at bounding box center [226, 895] width 126 height 14
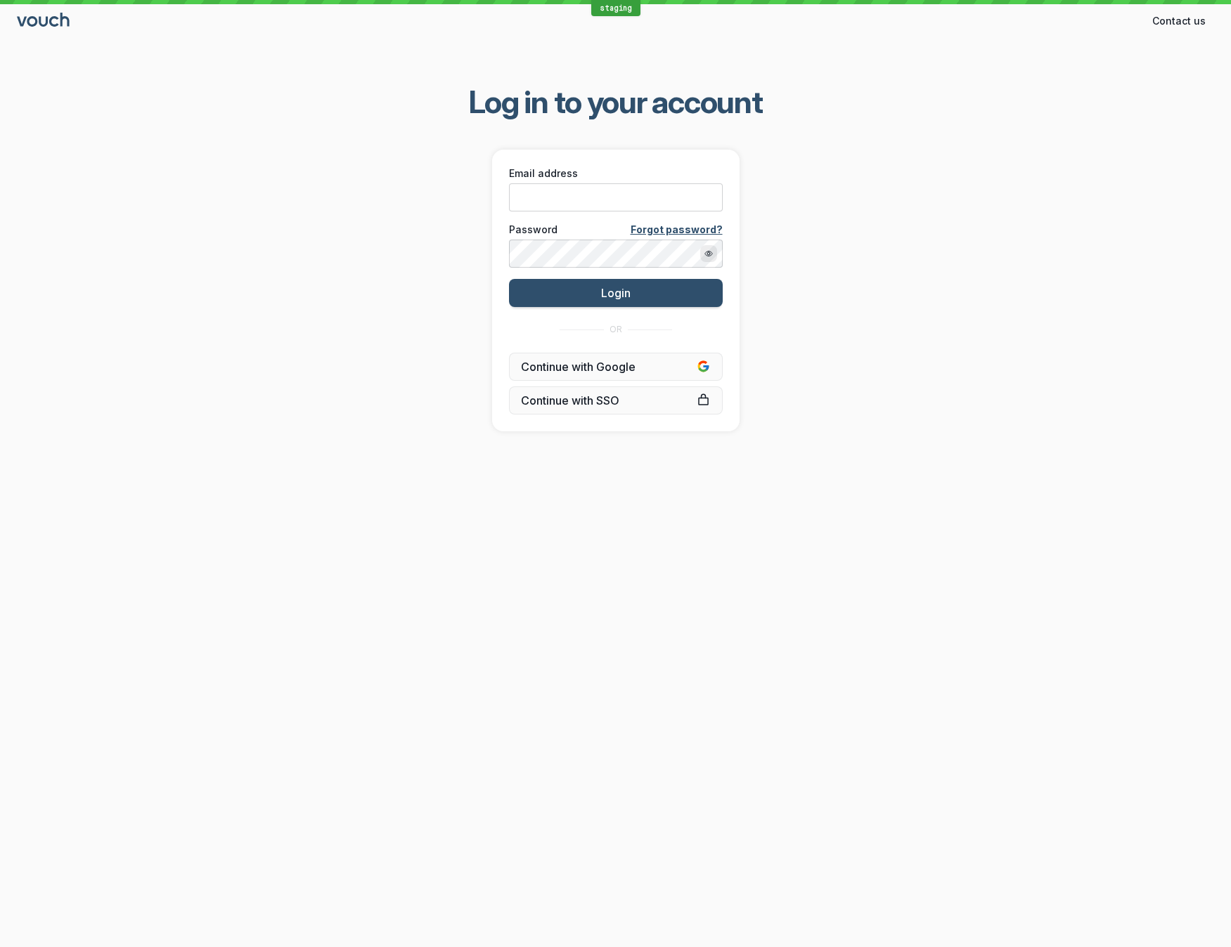
click at [877, 321] on div "staging Contact us Contact Log in to your account Email address Password Forgot…" at bounding box center [615, 473] width 1231 height 947
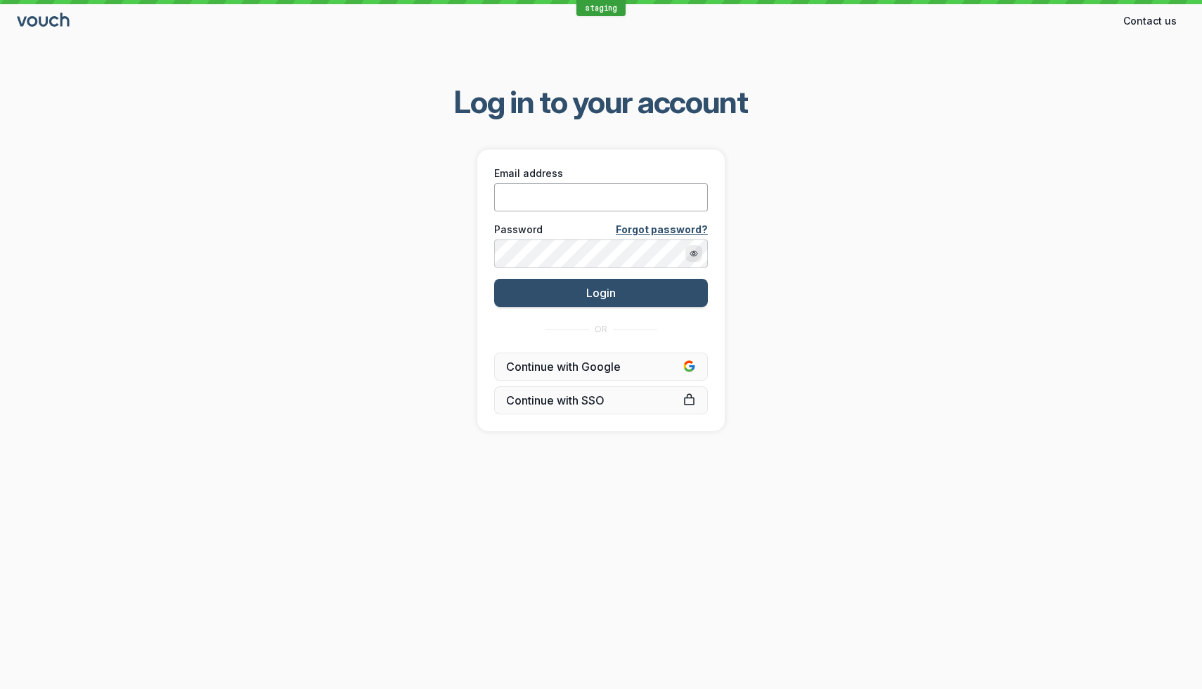
click at [614, 195] on input "Email address" at bounding box center [601, 197] width 214 height 28
type input "[EMAIL_ADDRESS][DOMAIN_NAME]"
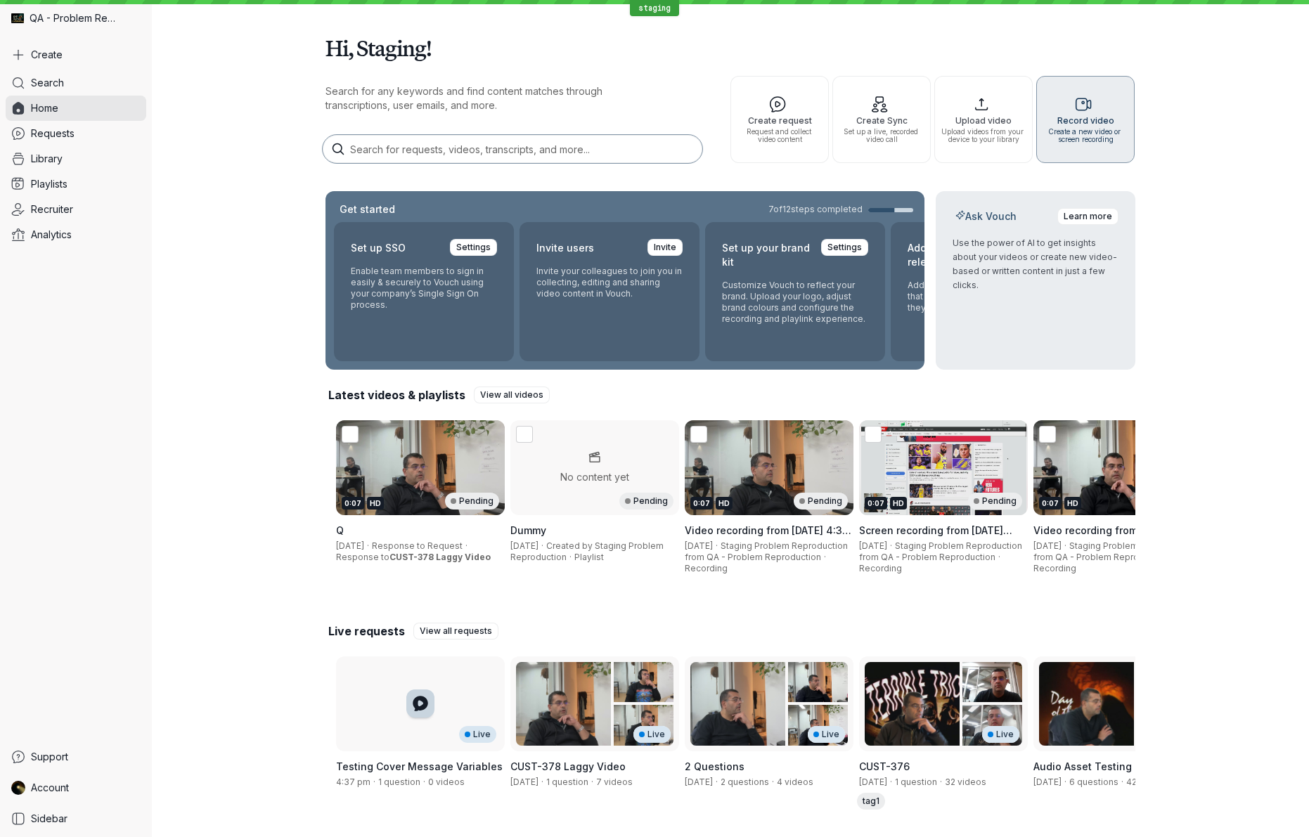
click at [1091, 124] on span "Record video" at bounding box center [1085, 120] width 86 height 9
